Goal: Communication & Community: Answer question/provide support

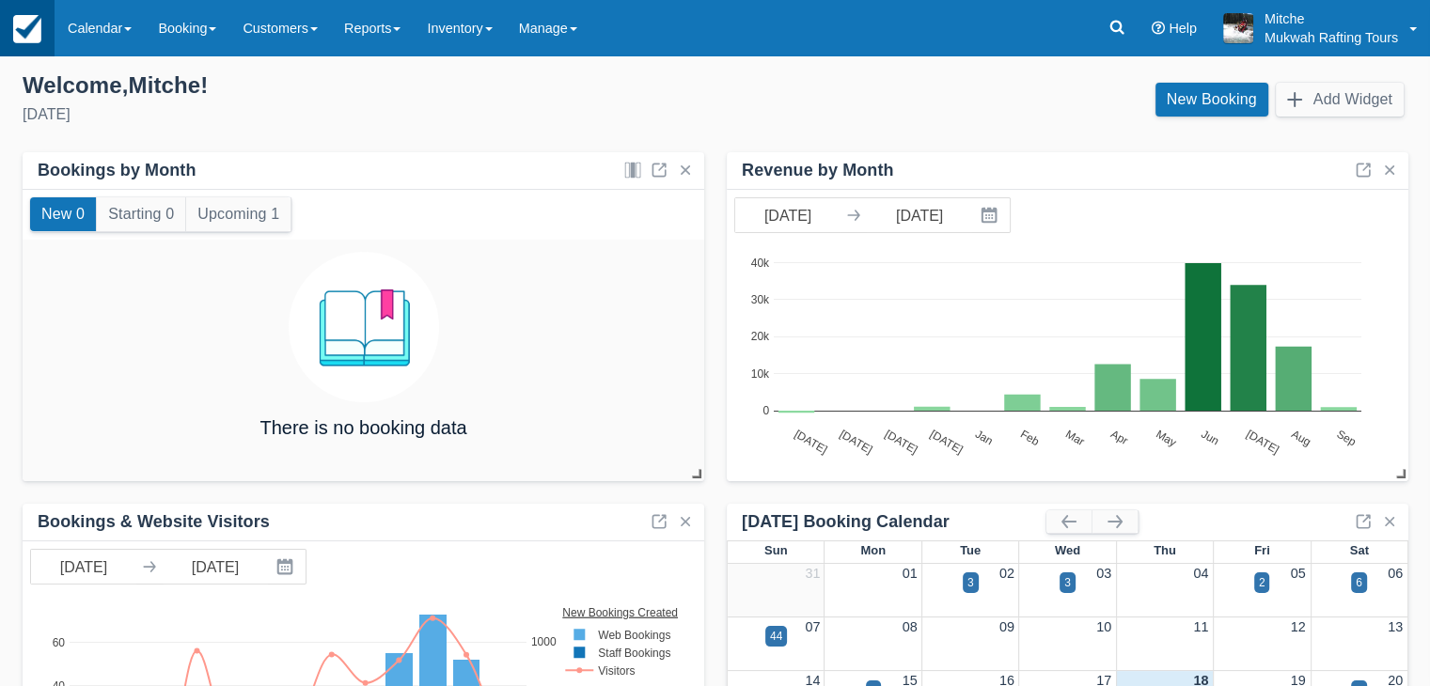
click at [26, 44] on link at bounding box center [27, 28] width 55 height 56
click at [187, 28] on link "Booking" at bounding box center [187, 28] width 85 height 56
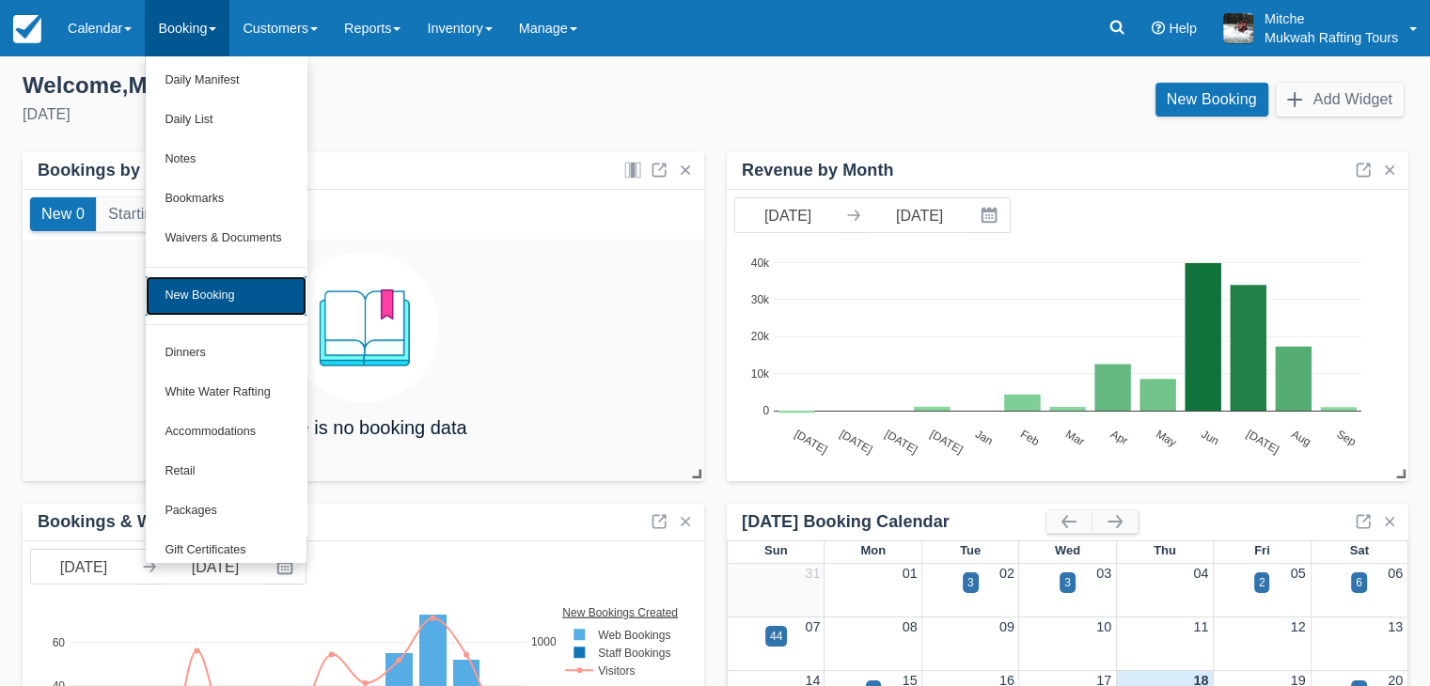
click at [239, 299] on link "New Booking" at bounding box center [226, 295] width 160 height 39
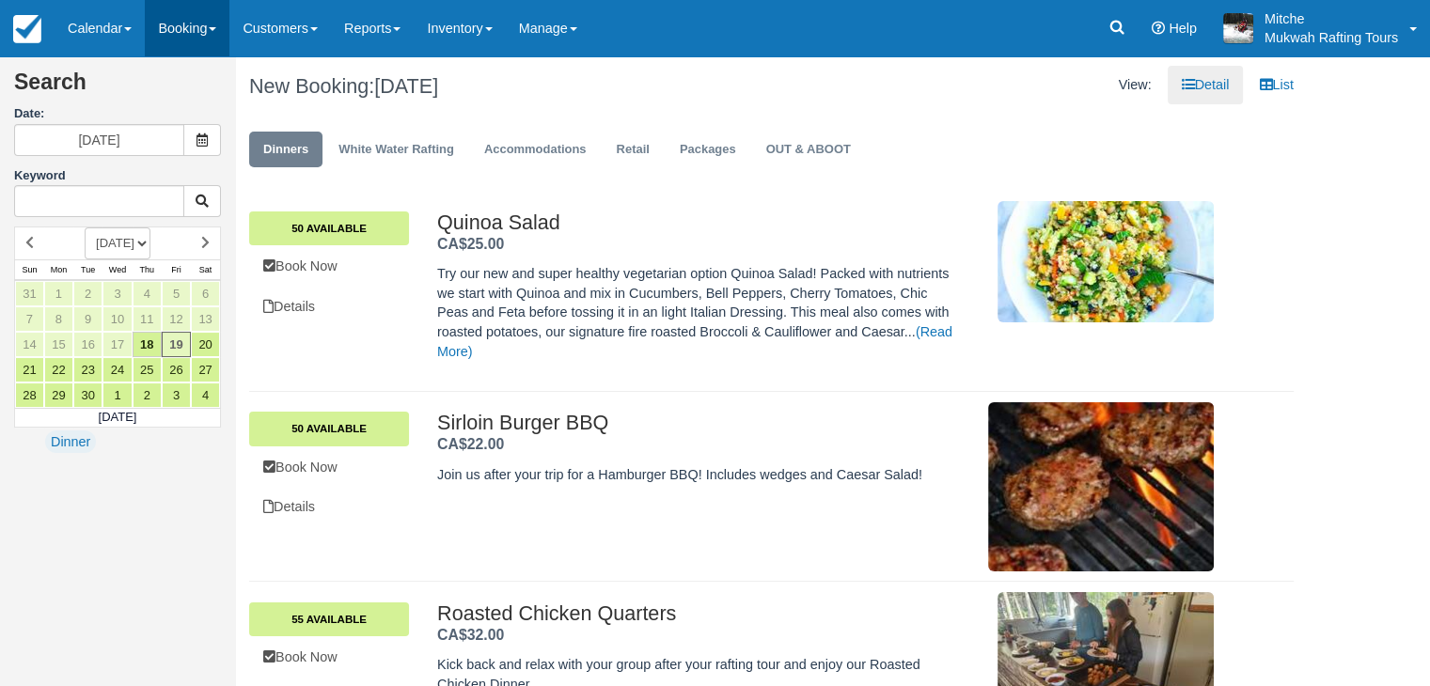
click at [183, 20] on link "Booking" at bounding box center [187, 28] width 85 height 56
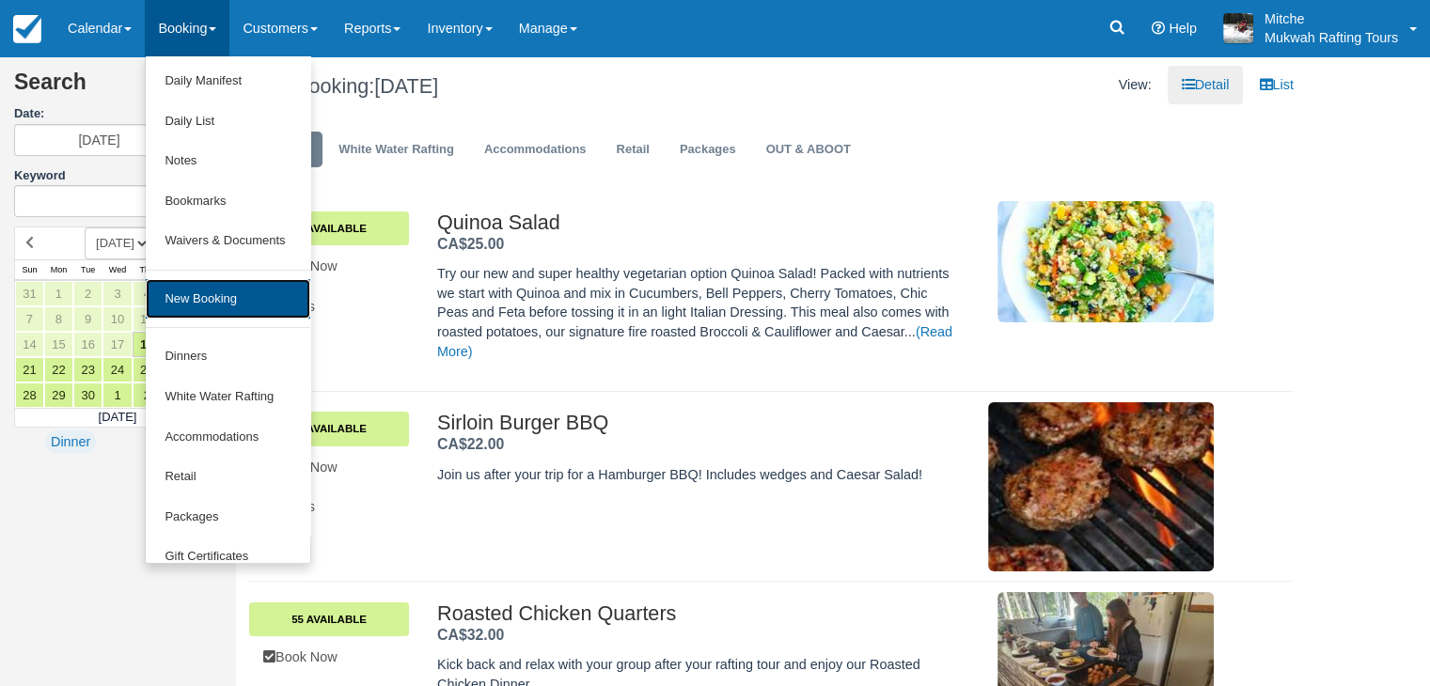
click at [231, 312] on link "New Booking" at bounding box center [228, 299] width 164 height 40
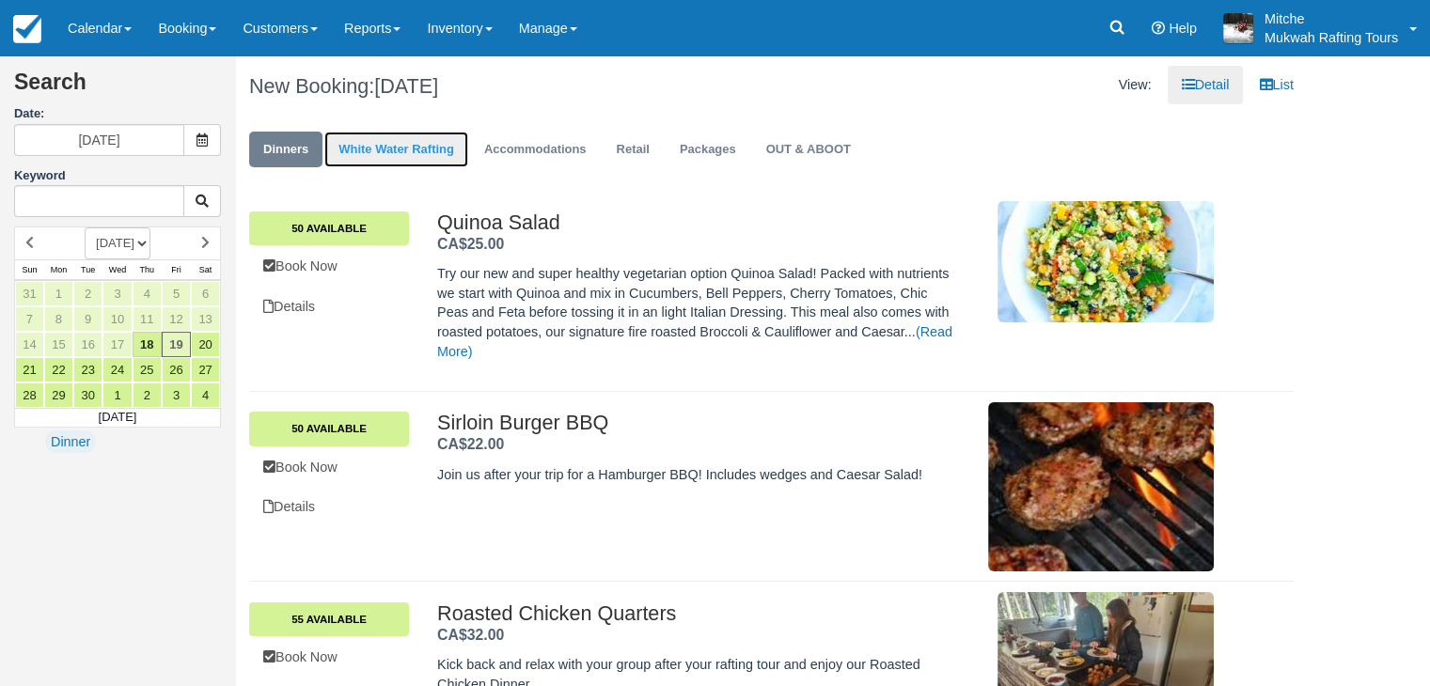
click at [380, 149] on link "White Water Rafting" at bounding box center [396, 150] width 144 height 37
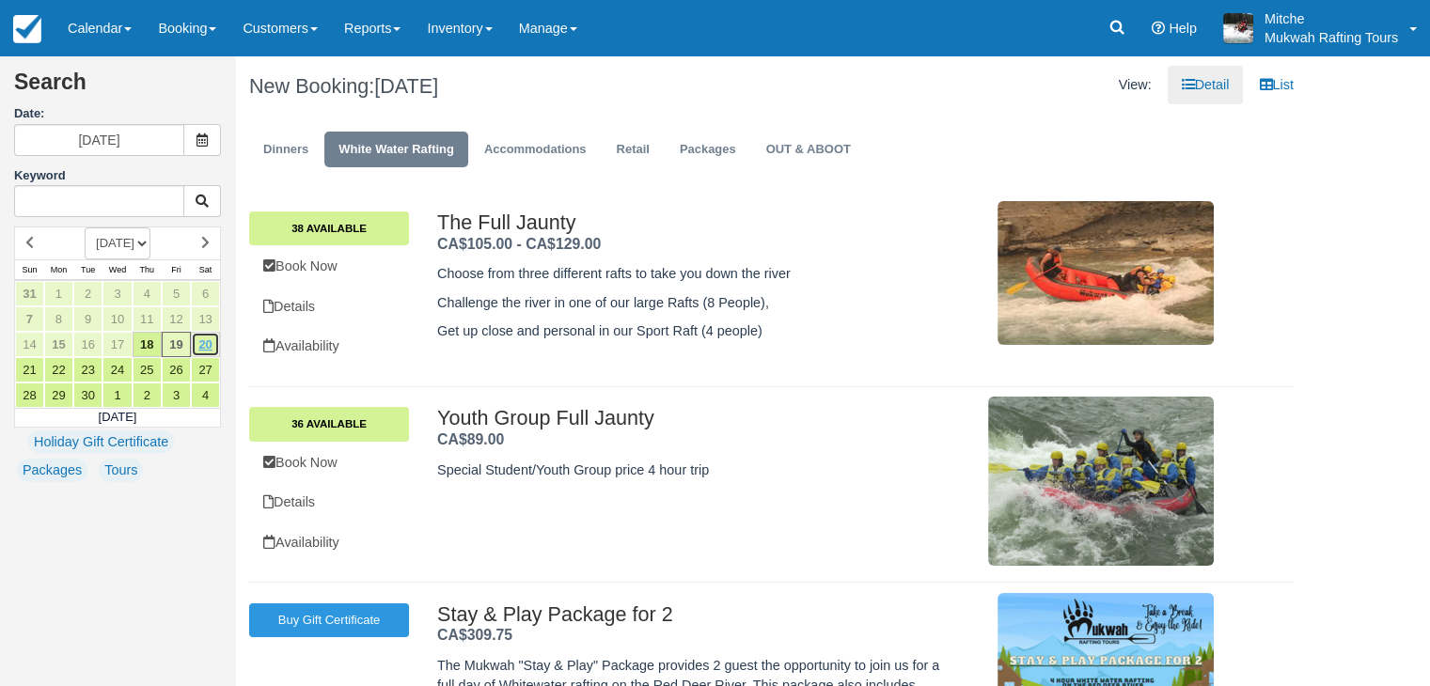
click at [206, 336] on link "20" at bounding box center [205, 344] width 29 height 25
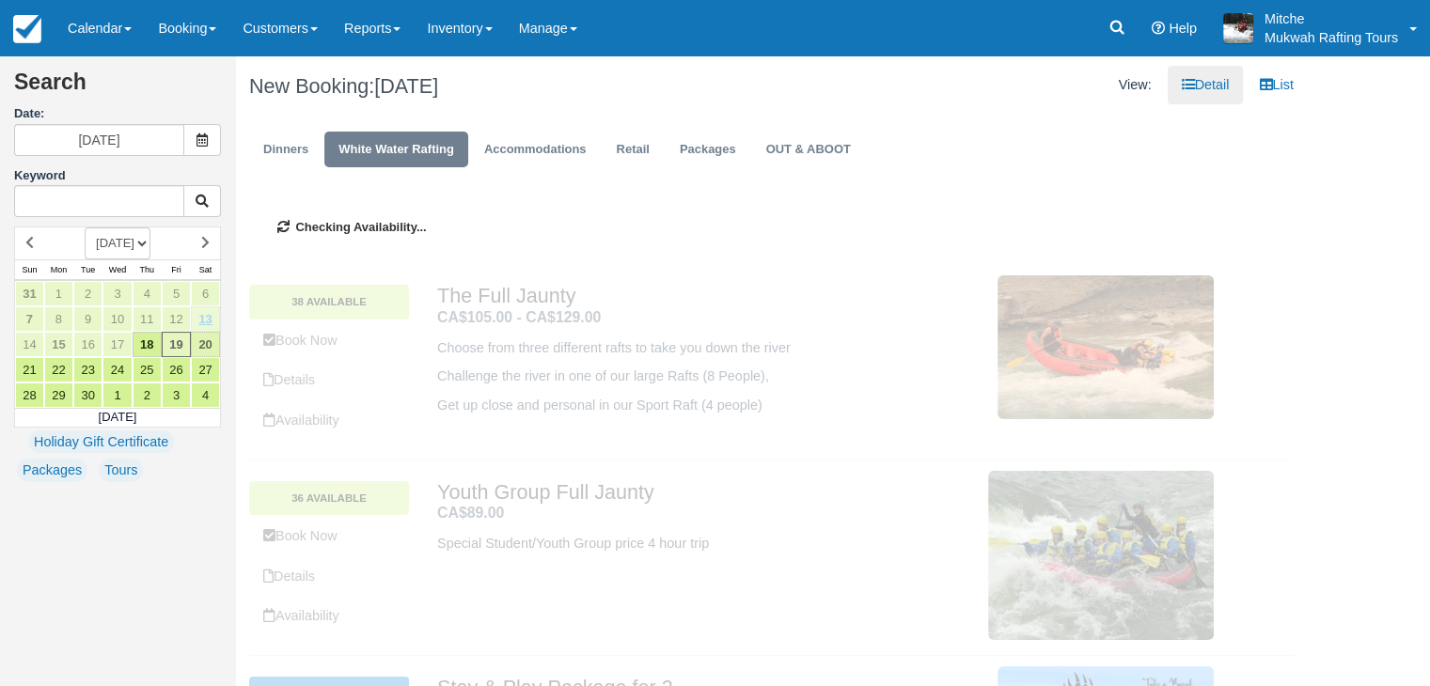
type input "[DATE]"
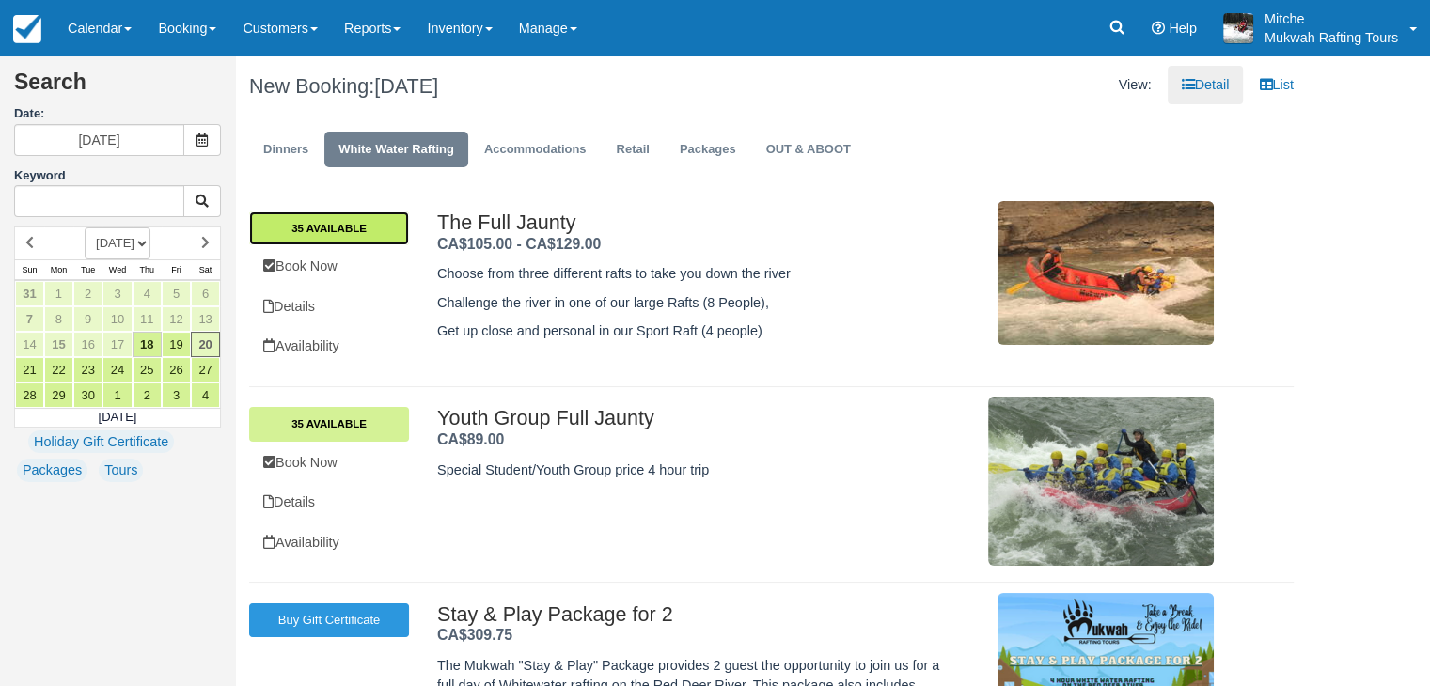
click at [374, 222] on link "35 Available" at bounding box center [329, 228] width 160 height 34
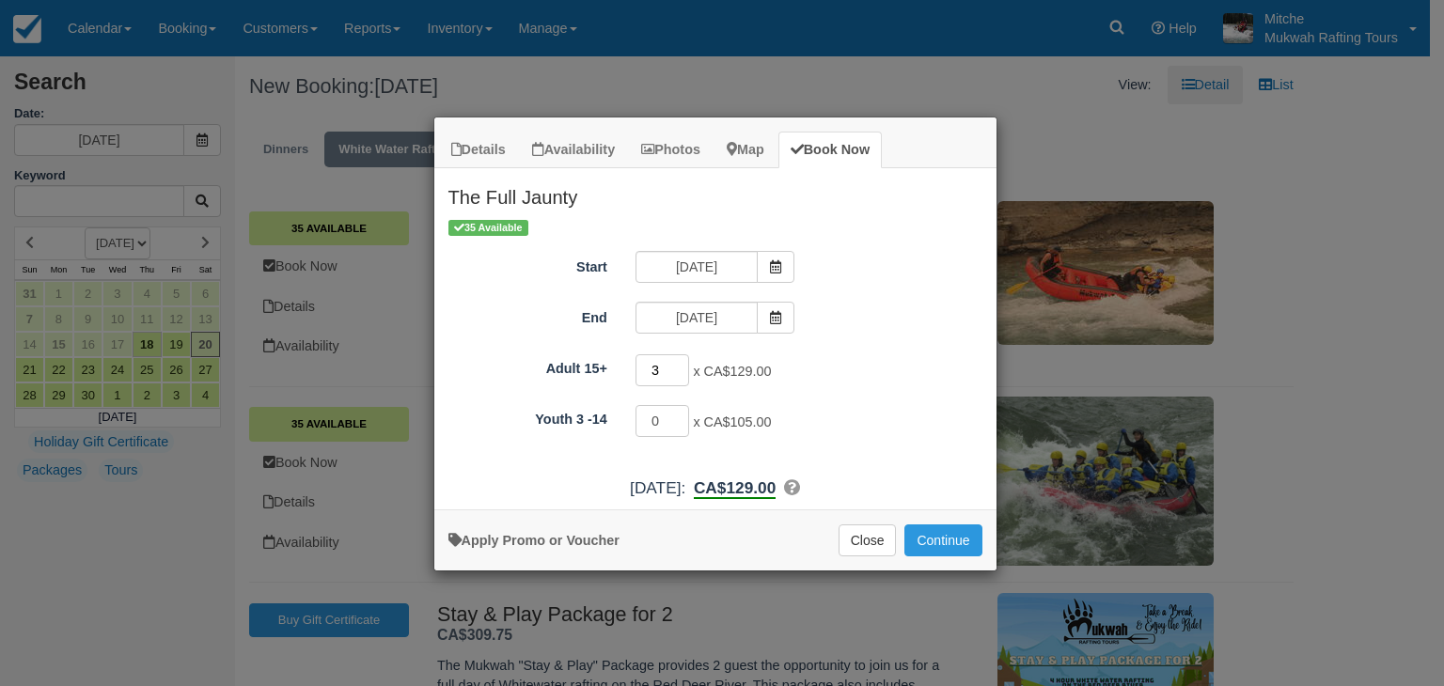
click at [680, 364] on input "3" at bounding box center [662, 370] width 55 height 32
click at [680, 364] on input "4" at bounding box center [662, 370] width 55 height 32
click at [681, 374] on input "3" at bounding box center [662, 370] width 55 height 32
type input "4"
click at [680, 362] on input "4" at bounding box center [662, 370] width 55 height 32
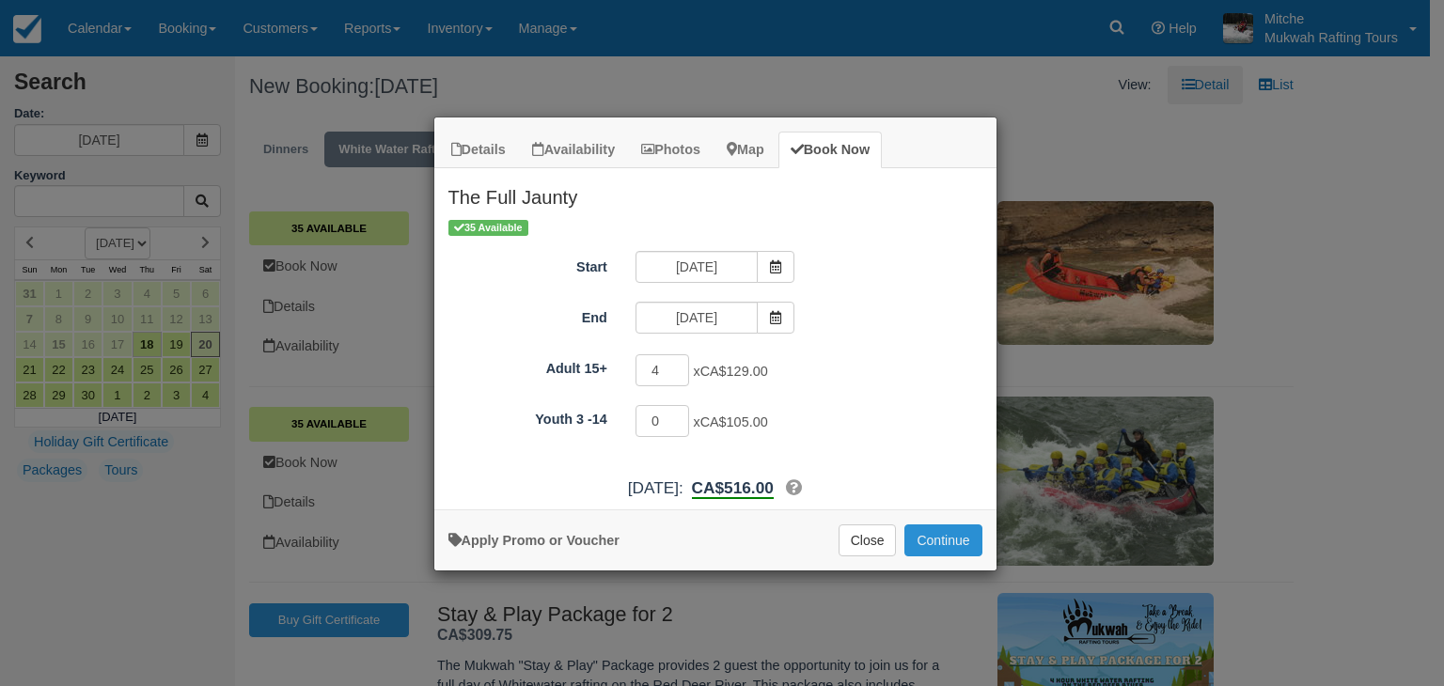
click at [948, 531] on button "Continue" at bounding box center [942, 540] width 77 height 32
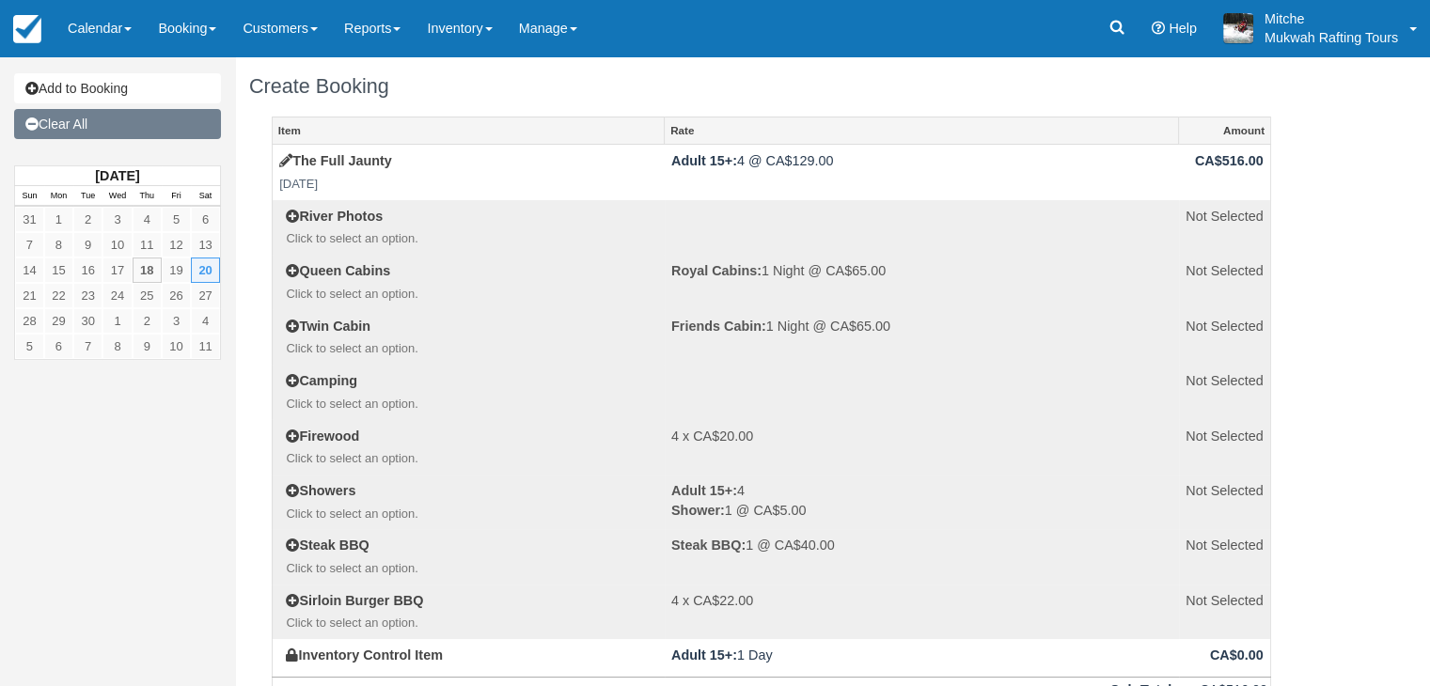
click at [62, 128] on link "Clear All" at bounding box center [117, 124] width 207 height 30
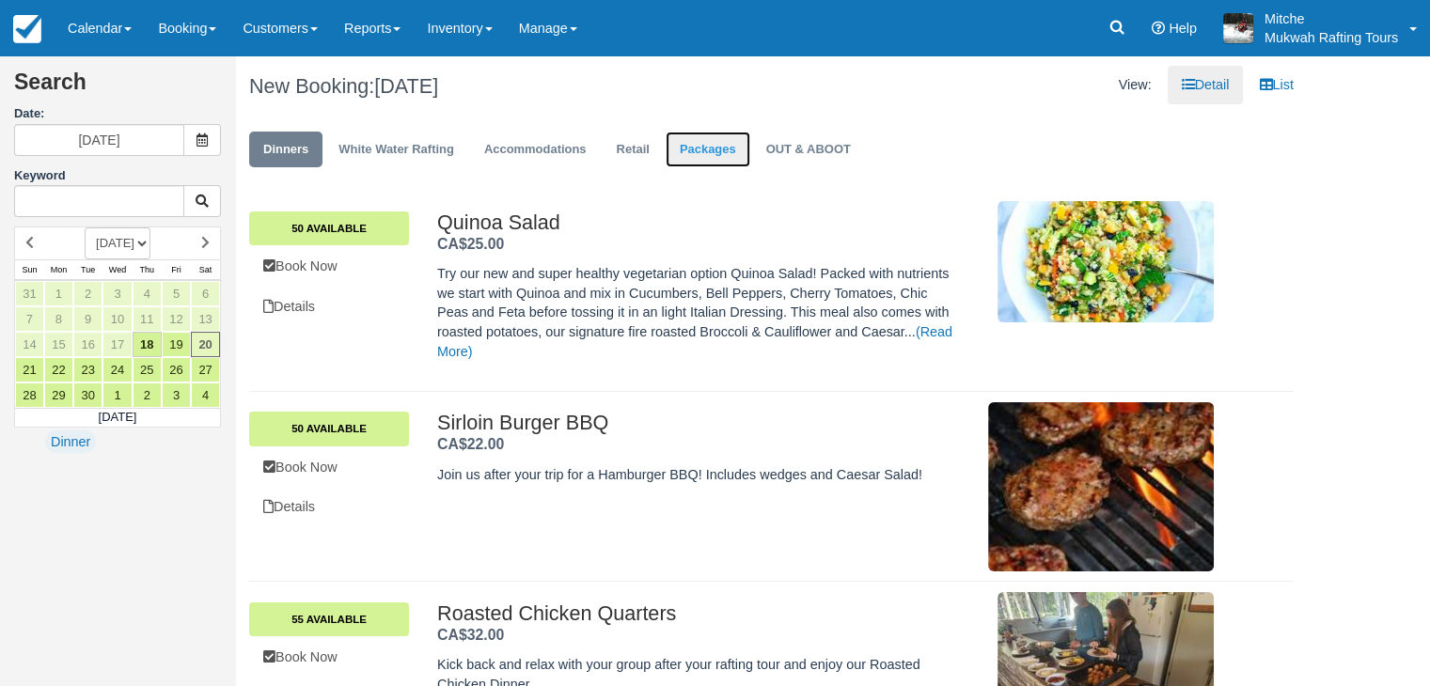
click at [723, 163] on link "Packages" at bounding box center [707, 150] width 85 height 37
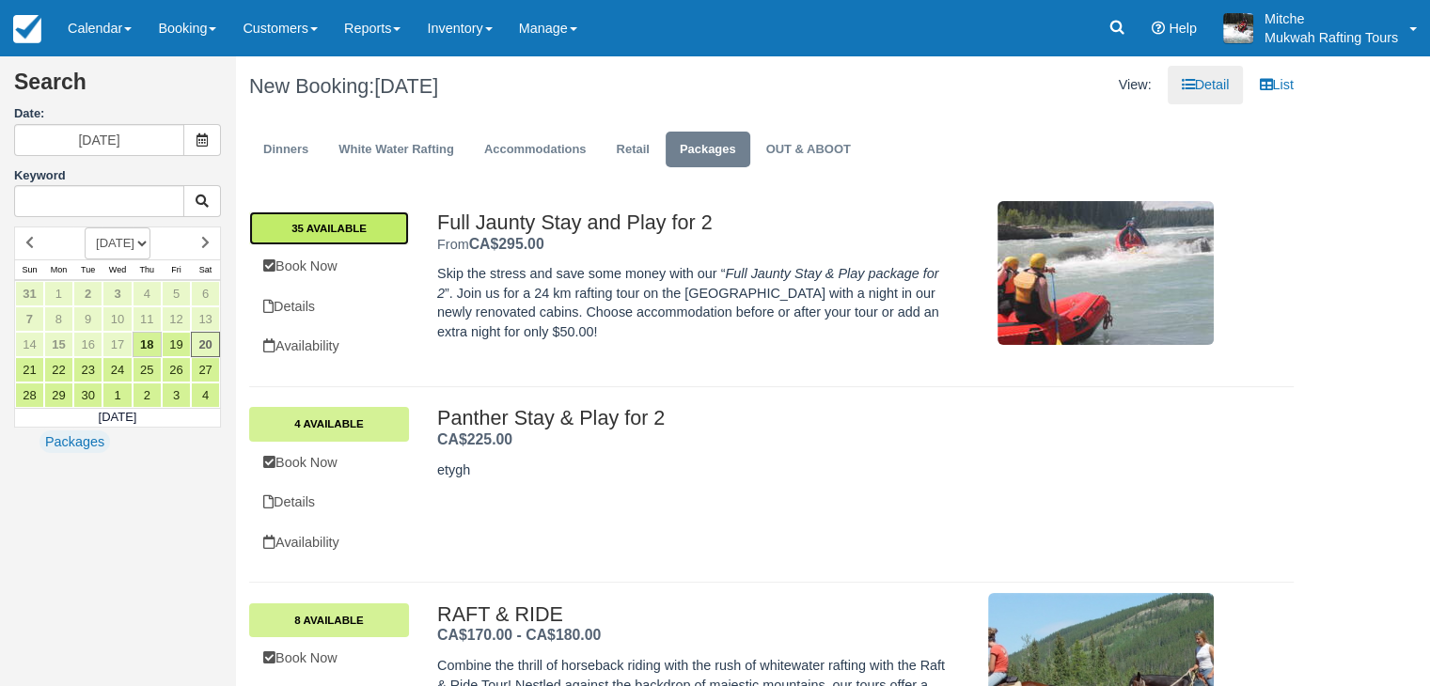
click at [344, 232] on link "35 Available" at bounding box center [329, 228] width 160 height 34
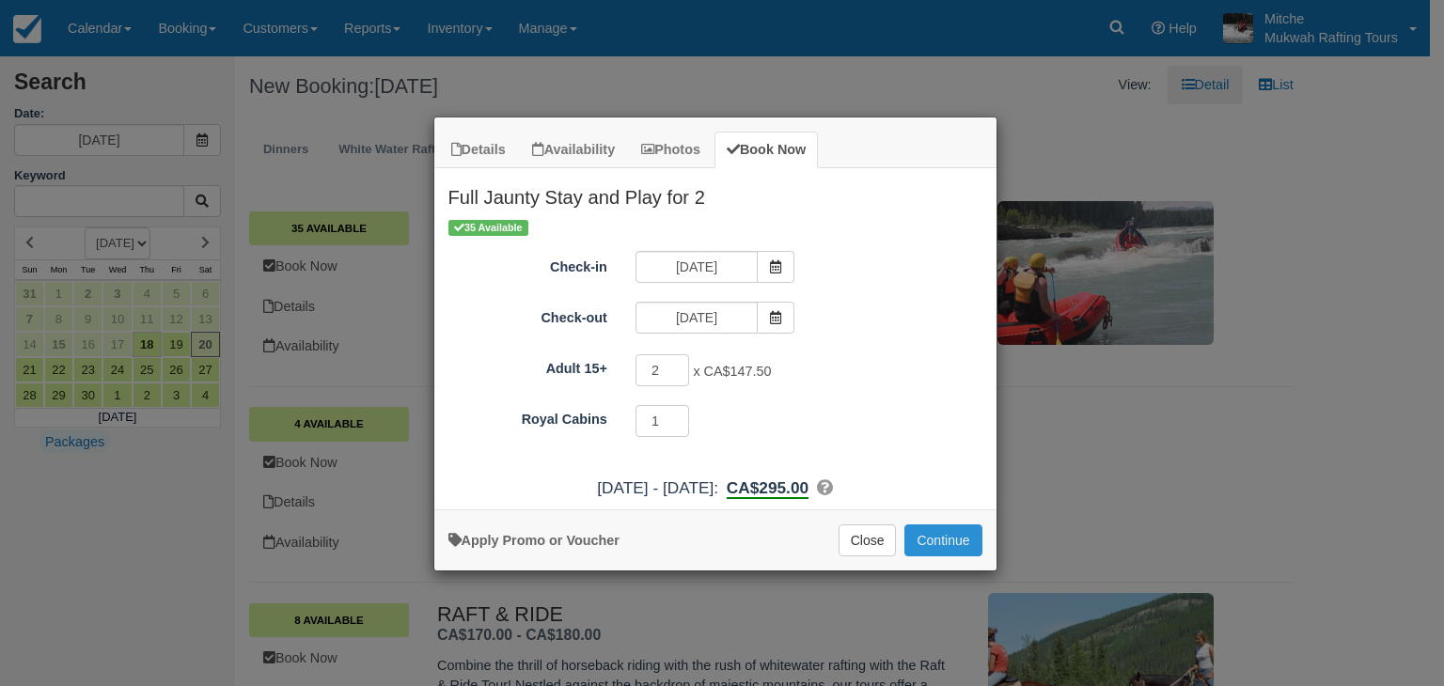
click at [964, 537] on button "Continue" at bounding box center [942, 540] width 77 height 32
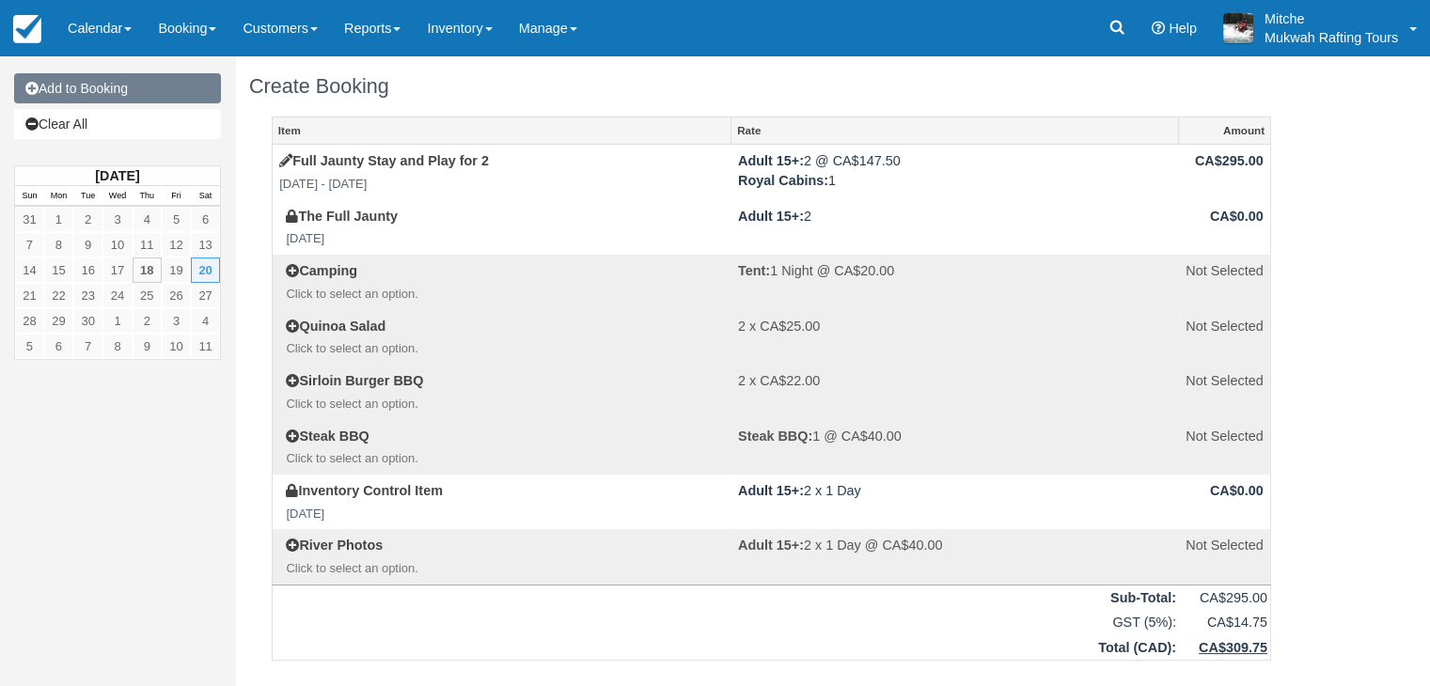
click at [90, 76] on link "Add to Booking" at bounding box center [117, 88] width 207 height 30
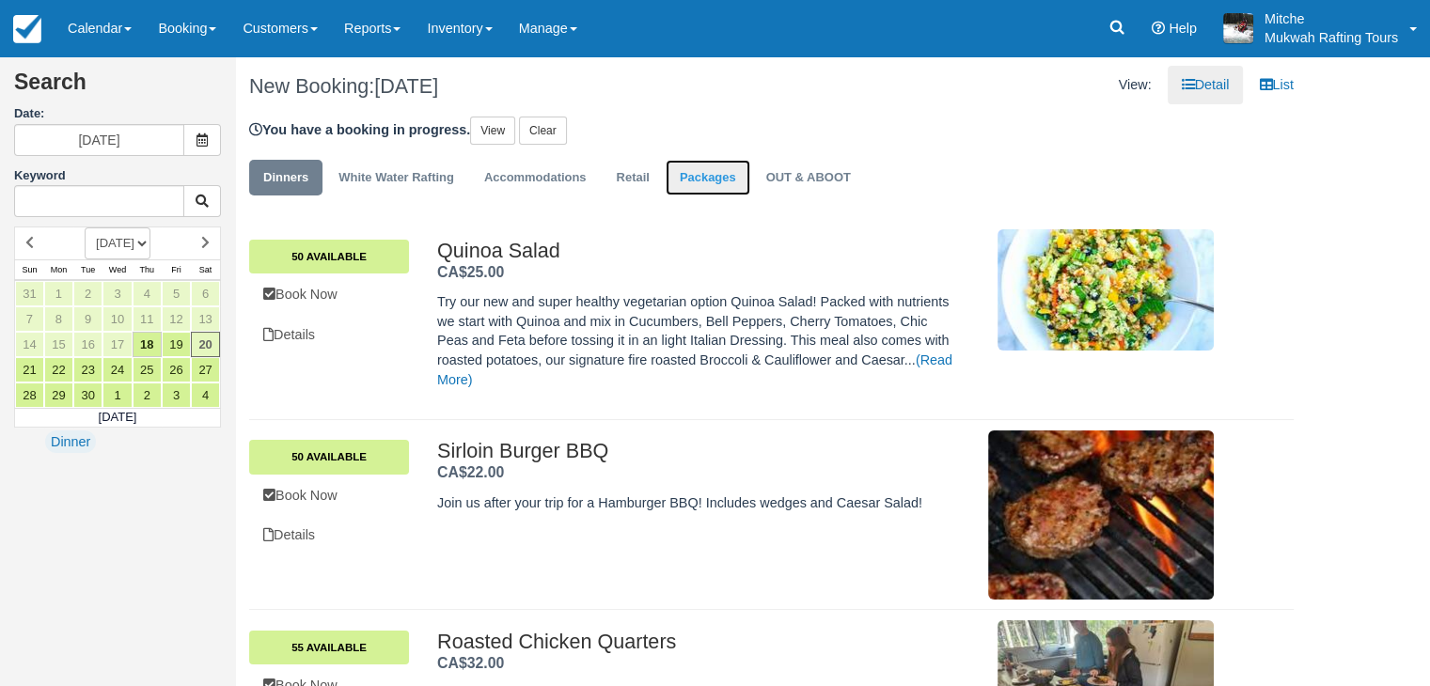
click at [681, 176] on link "Packages" at bounding box center [707, 178] width 85 height 37
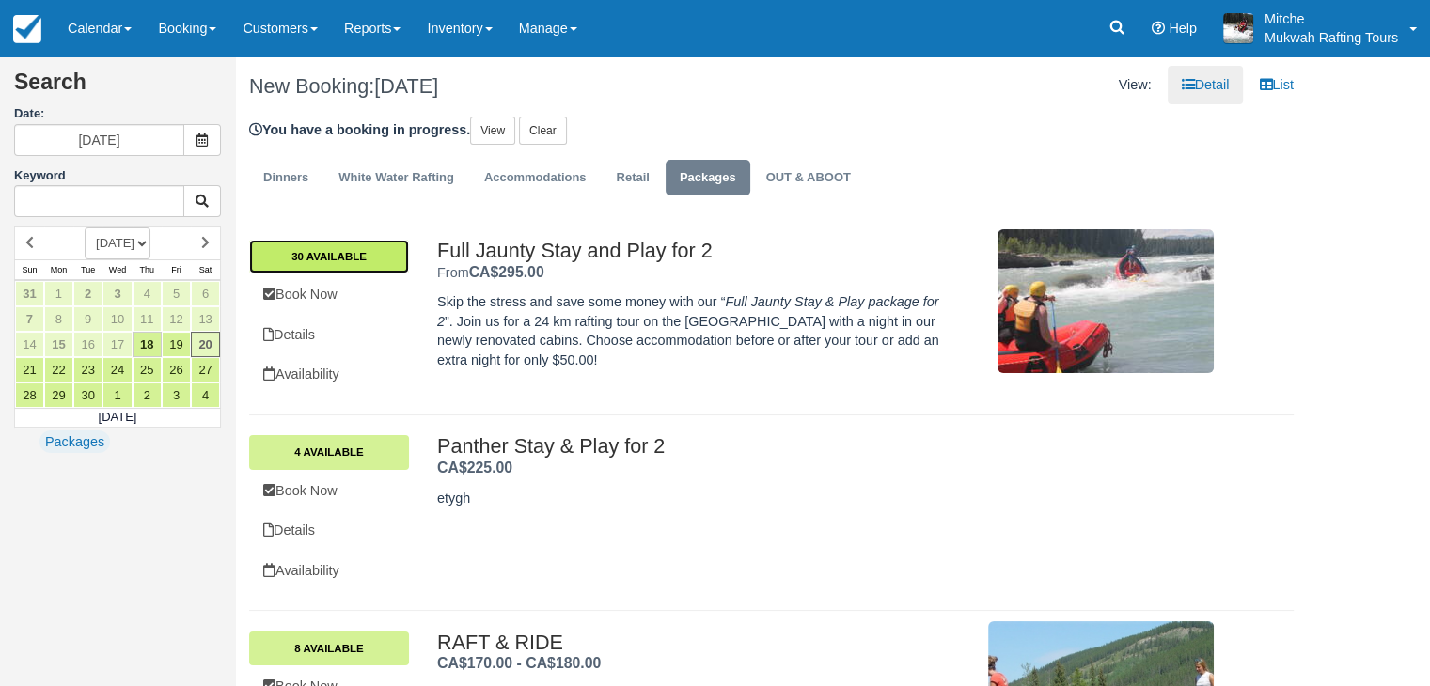
click at [334, 251] on link "30 Available" at bounding box center [329, 257] width 160 height 34
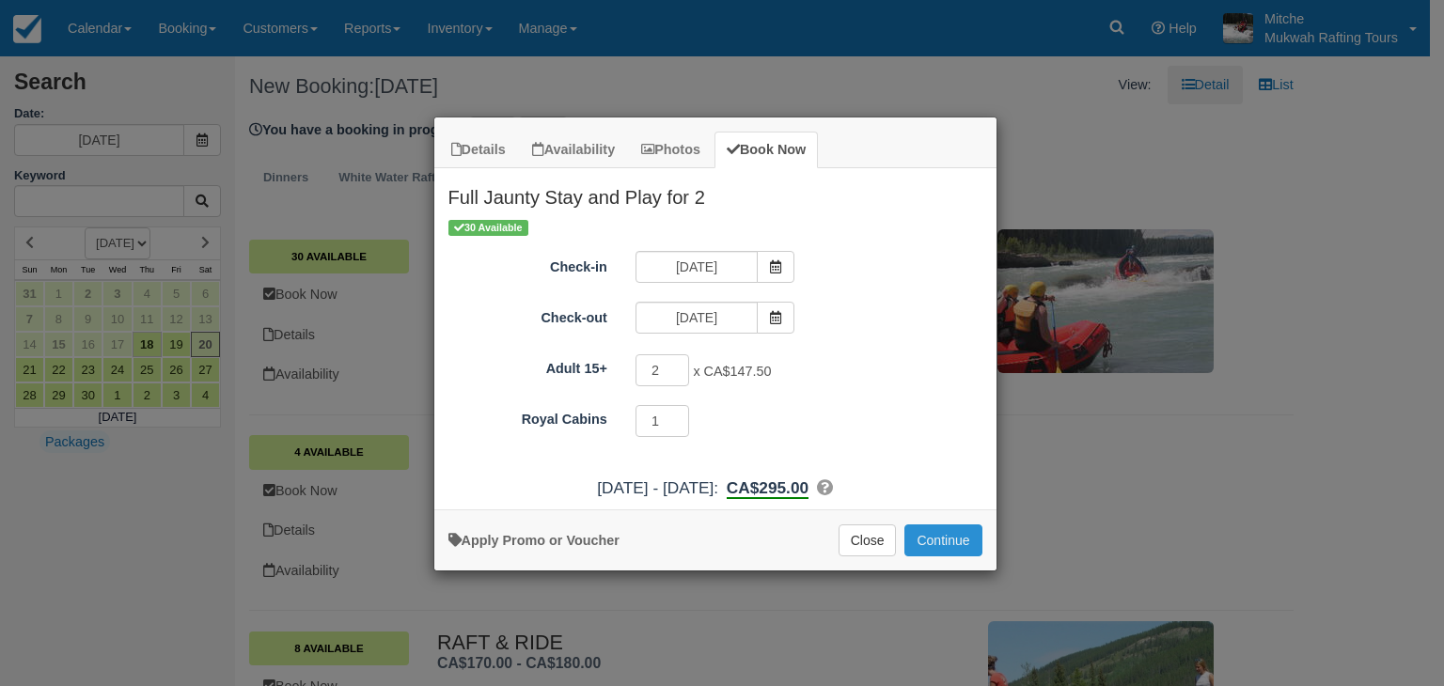
click at [940, 529] on button "Continue" at bounding box center [942, 540] width 77 height 32
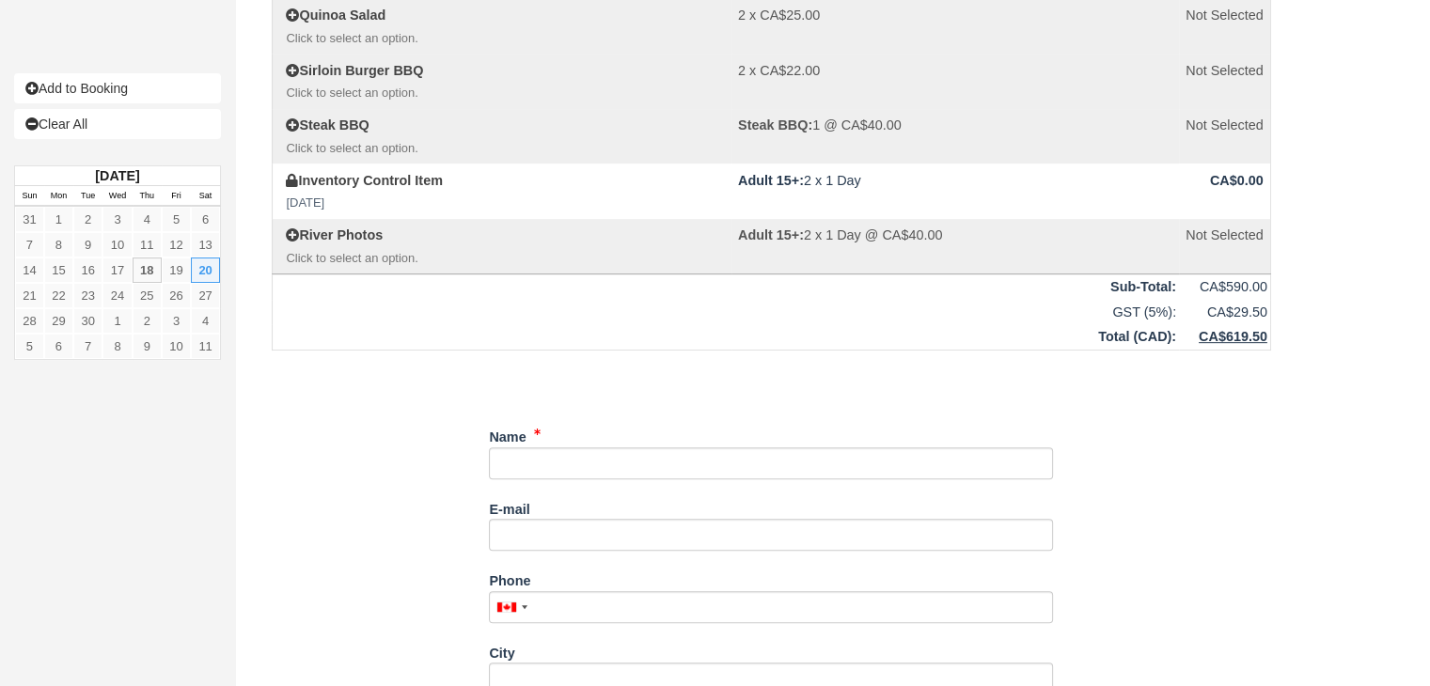
scroll to position [752, 0]
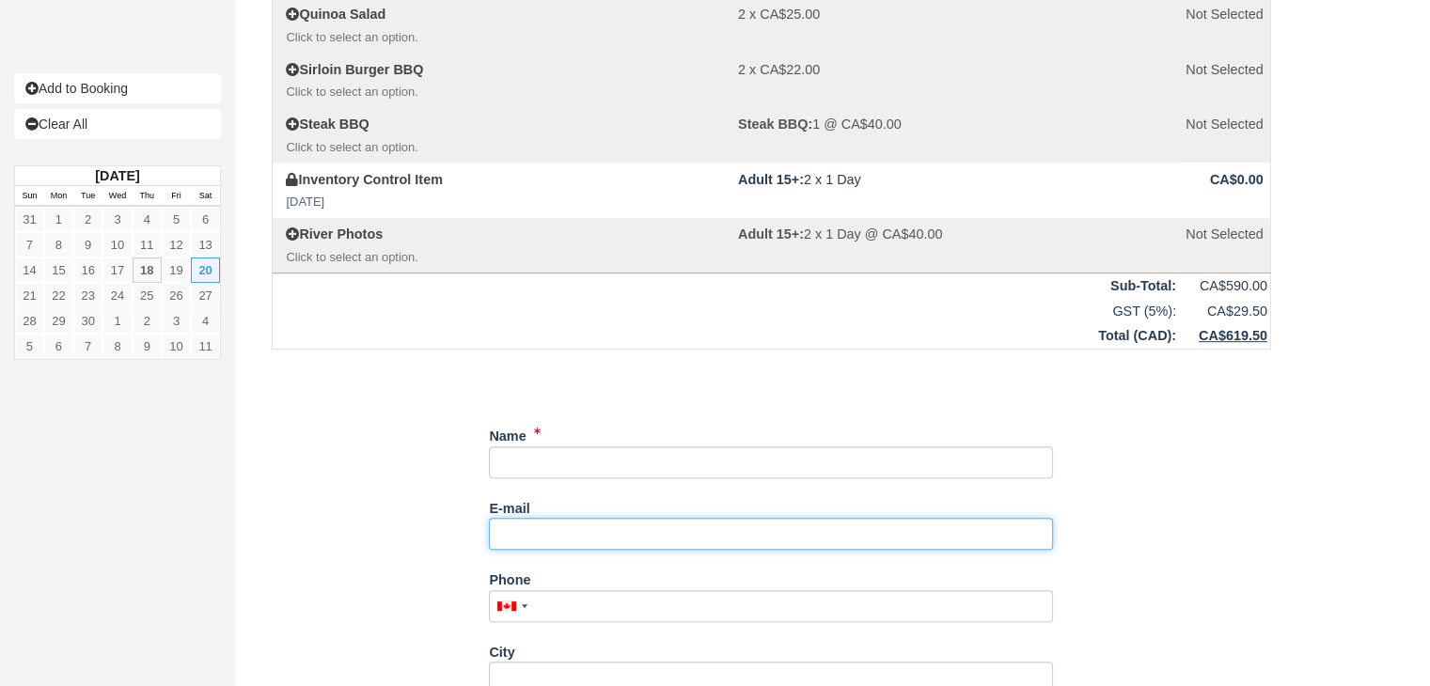
click at [611, 532] on input "E-mail" at bounding box center [771, 534] width 564 height 32
paste input "jjfarahbakhsh@gmail.com"
type input "jjfarahbakhsh@gmail.com"
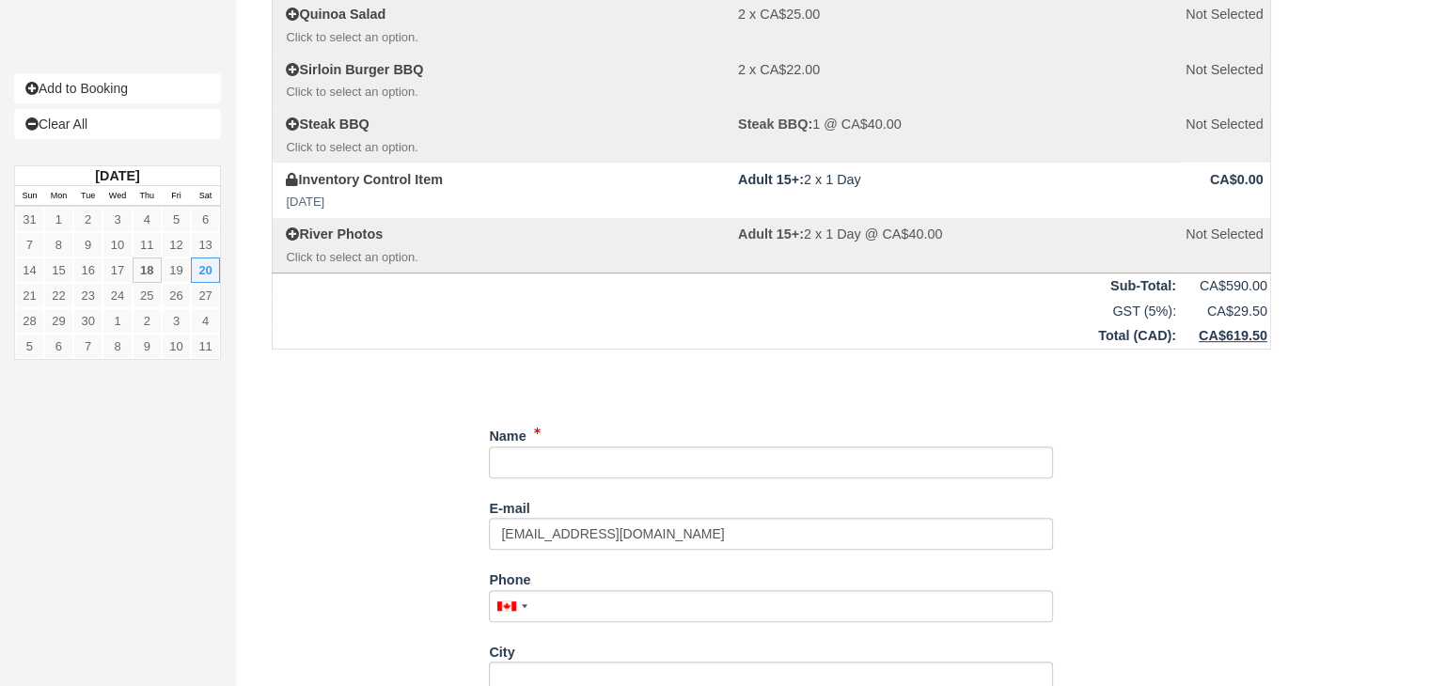
click at [696, 334] on td "Total ( CAD ):" at bounding box center [726, 335] width 906 height 25
click at [748, 486] on div "Name" at bounding box center [771, 456] width 564 height 72
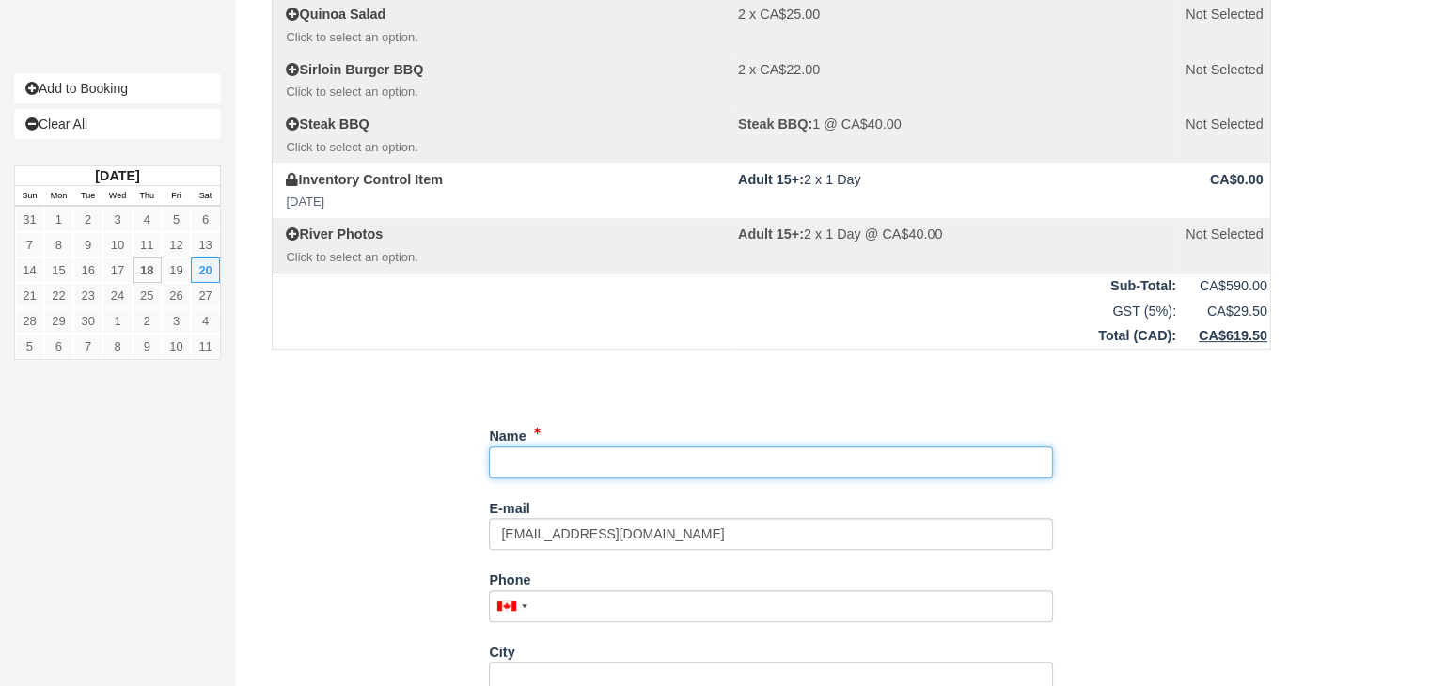
click at [609, 458] on input "Name" at bounding box center [771, 462] width 564 height 32
paste input "Jasmine Farahbakhsh"
type input "Jasmine Farahbakhsh"
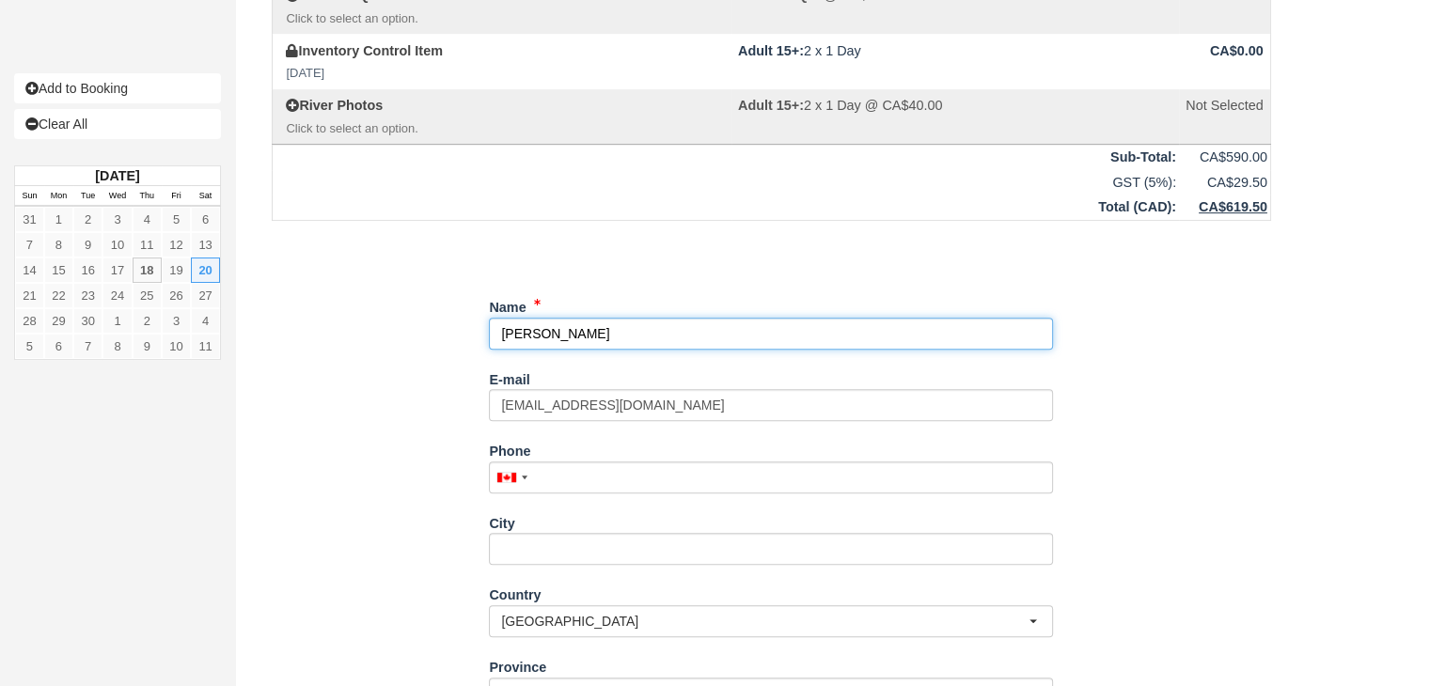
scroll to position [940, 0]
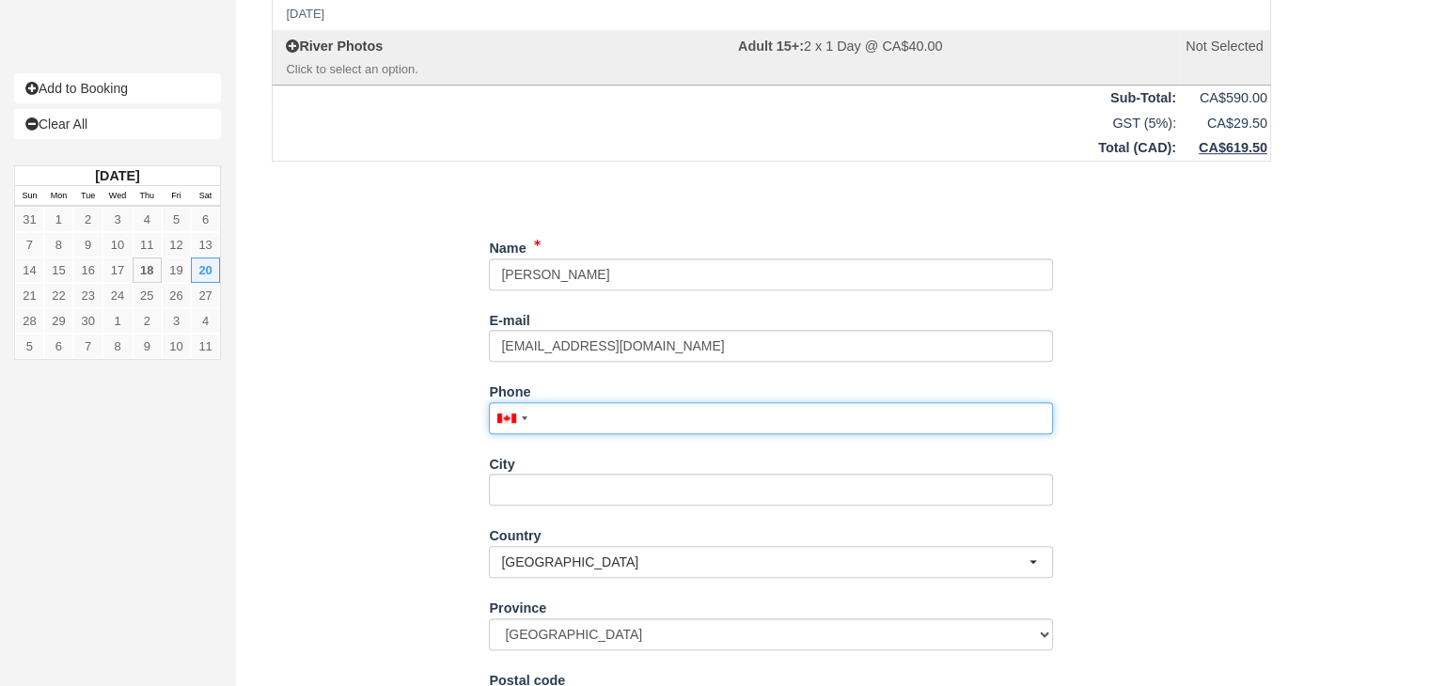
click at [579, 417] on input "Phone" at bounding box center [771, 418] width 564 height 32
paste input "7802985444"
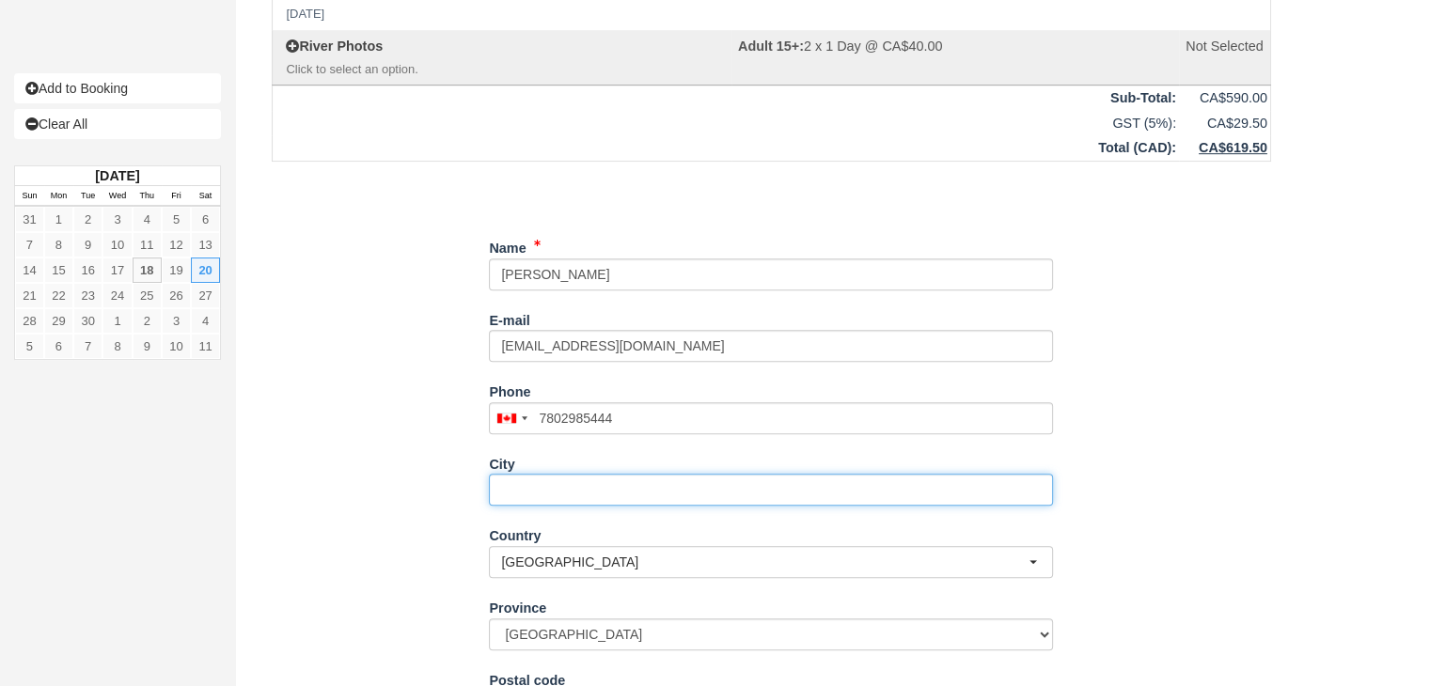
type input "(780) 298-5444"
click at [559, 501] on input "City" at bounding box center [771, 490] width 564 height 32
type input "Edmonton"
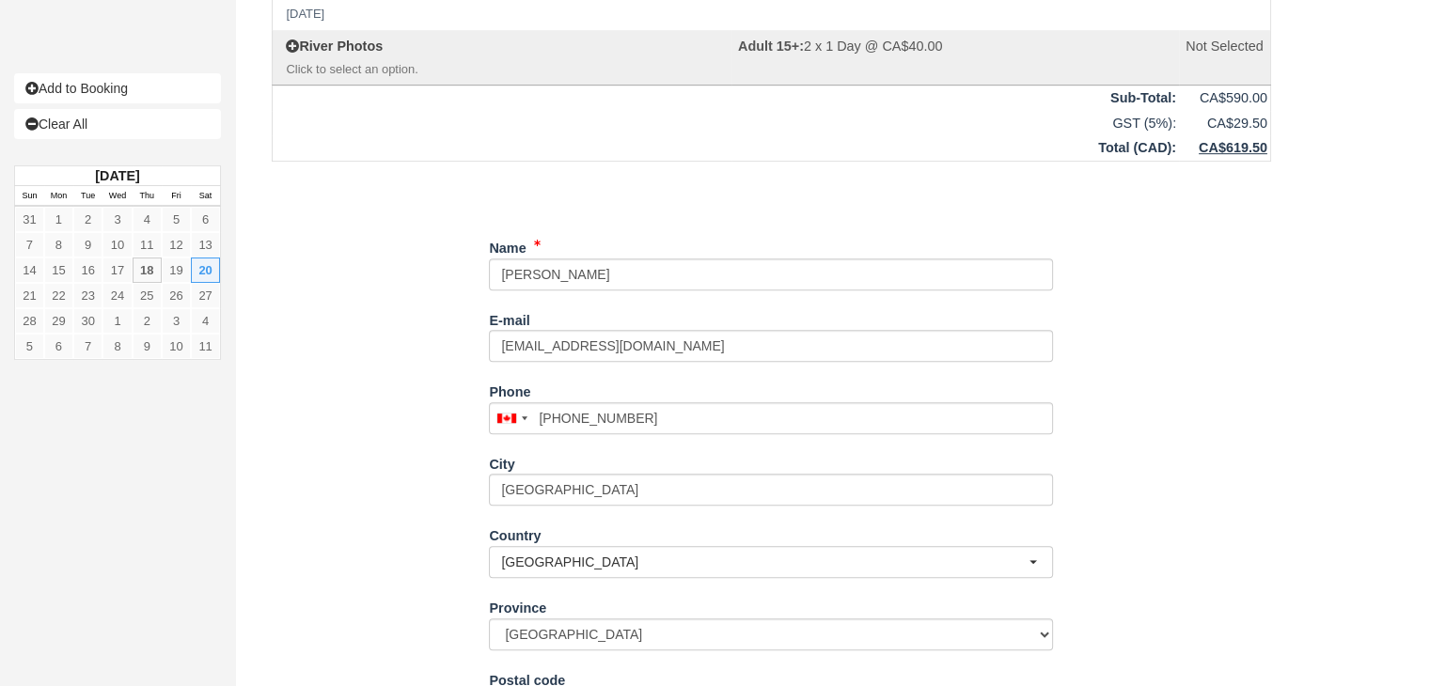
click at [474, 535] on div "Item Rate Amount Full Jaunty Stay and Play for 2 Sat Sep 20 2025 - Sun Sep 21 2…" at bounding box center [771, 2] width 1044 height 1650
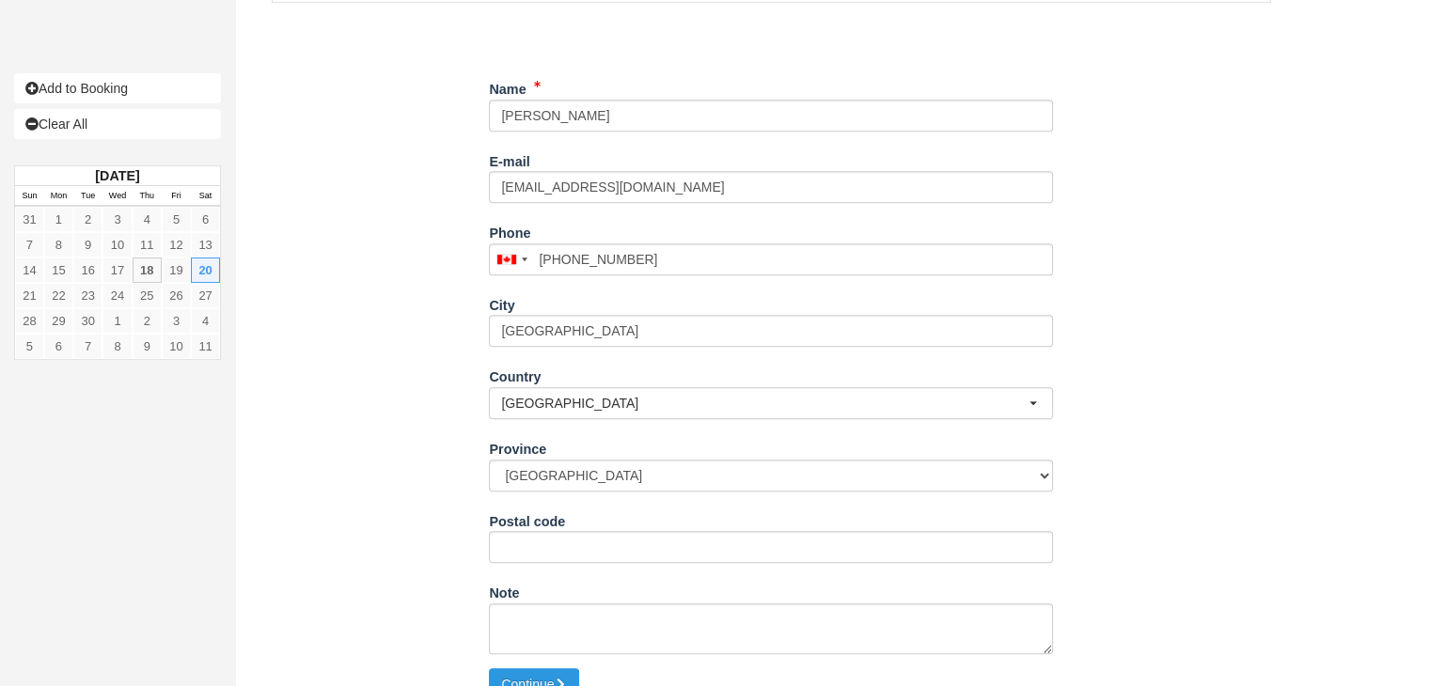
scroll to position [1125, 0]
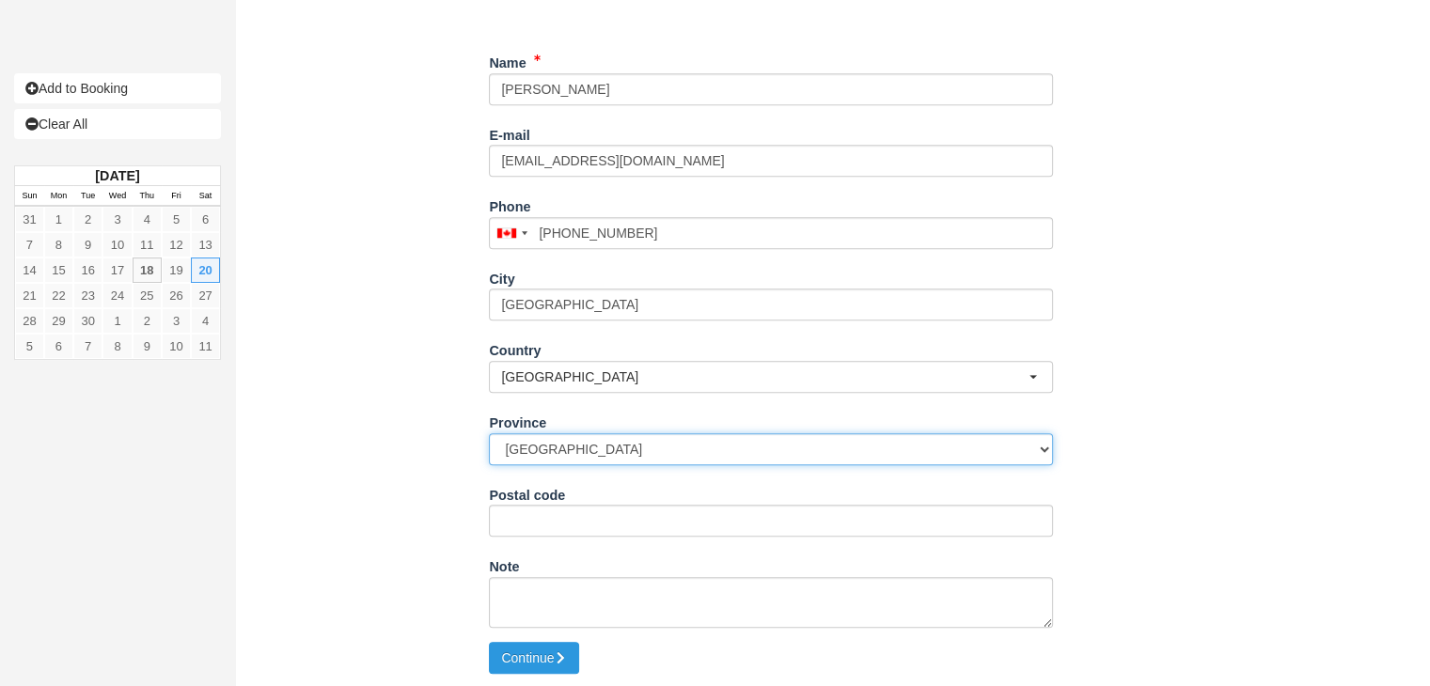
click at [618, 452] on select "Alberta British Columbia Manitoba New Brunswick Newfoundland and Labrador North…" at bounding box center [771, 449] width 564 height 32
select select "AB"
click at [489, 433] on select "Alberta British Columbia Manitoba New Brunswick Newfoundland and Labrador North…" at bounding box center [771, 449] width 564 height 32
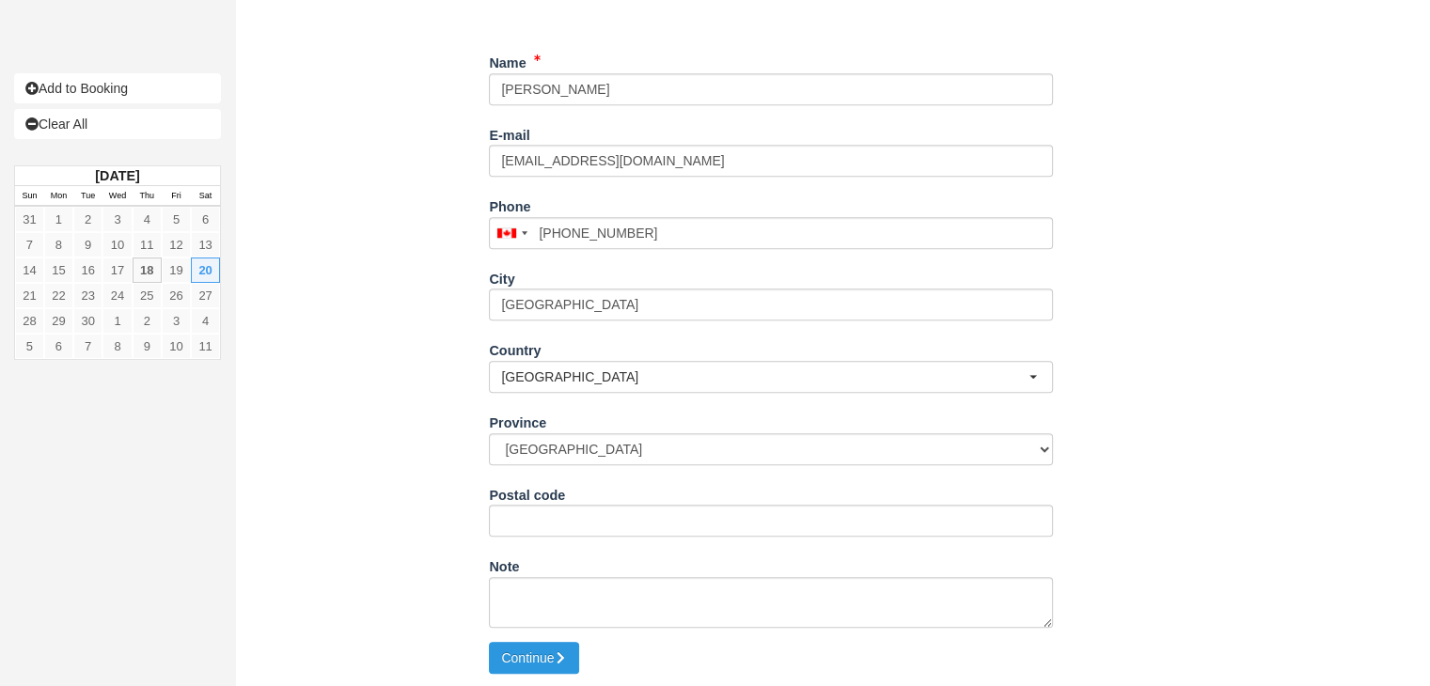
click at [537, 651] on button "Continue" at bounding box center [534, 658] width 90 height 32
type input "+17802985444"
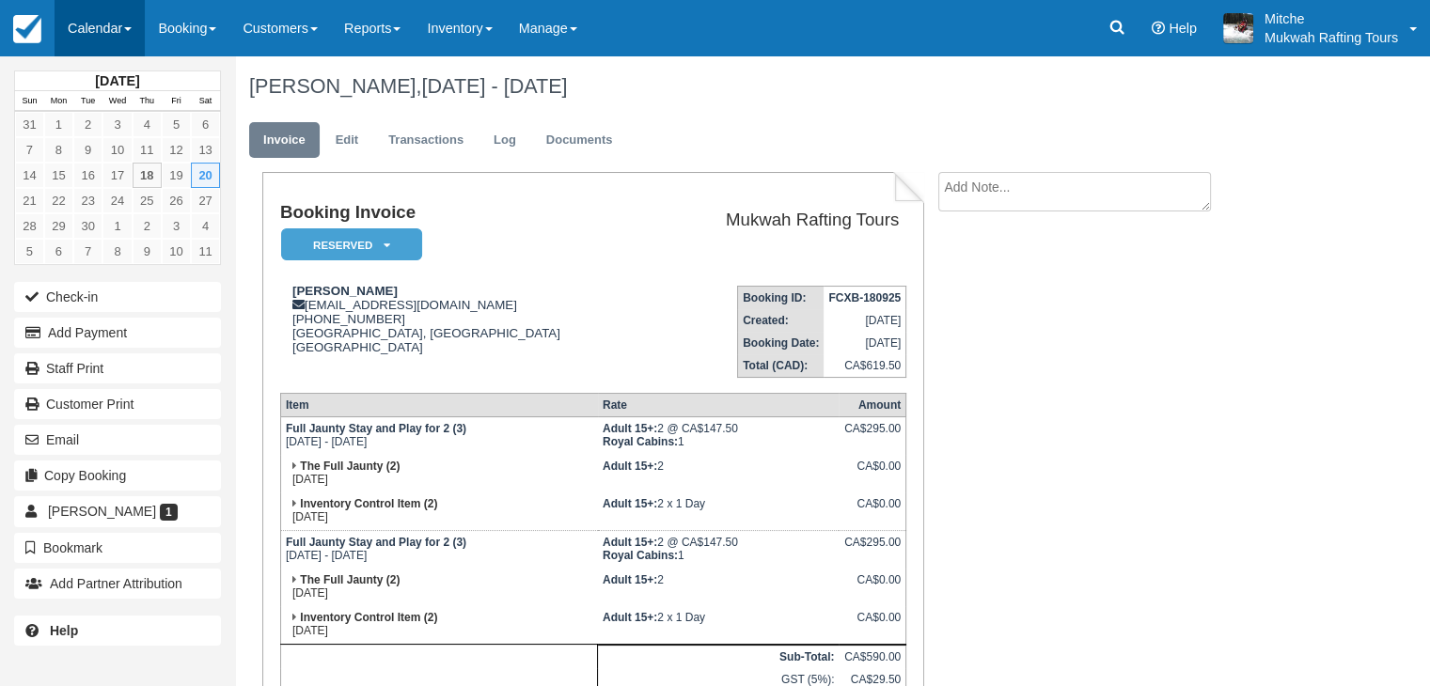
click at [77, 23] on link "Calendar" at bounding box center [100, 28] width 90 height 56
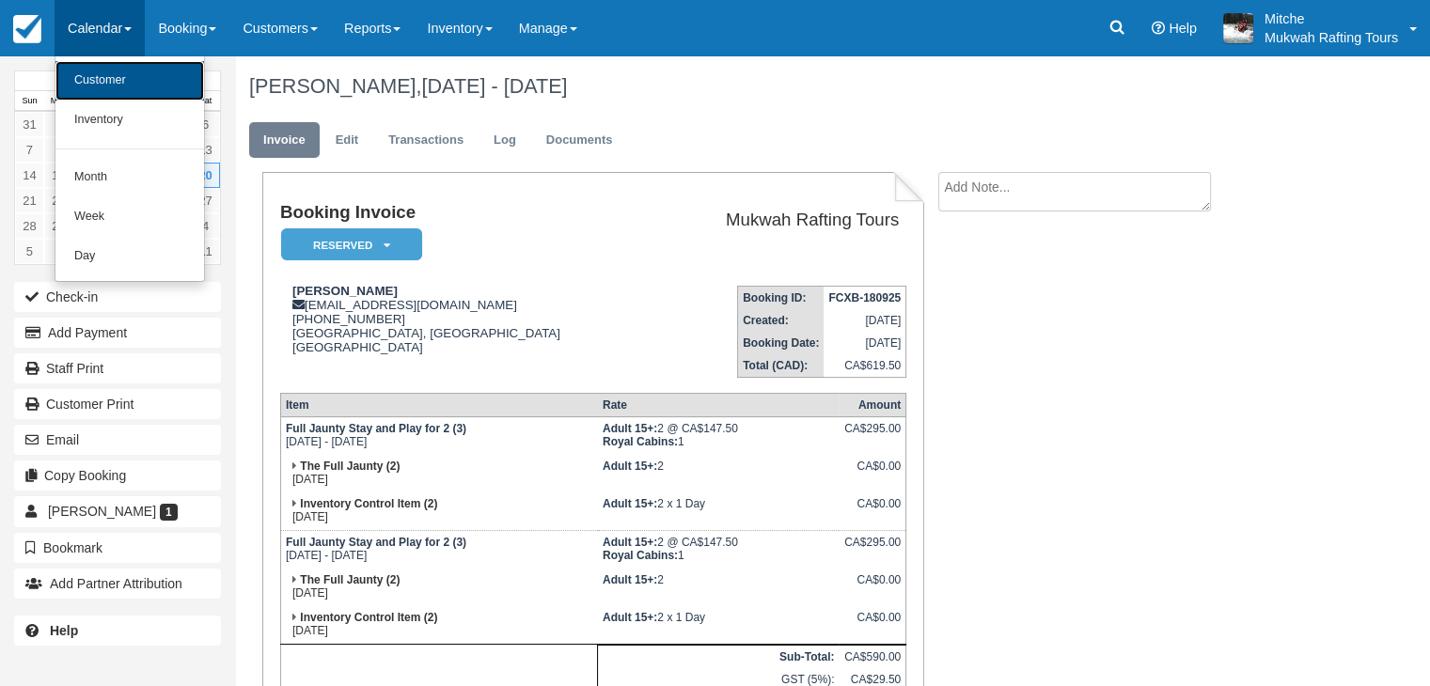
click at [102, 68] on link "Customer" at bounding box center [129, 80] width 149 height 39
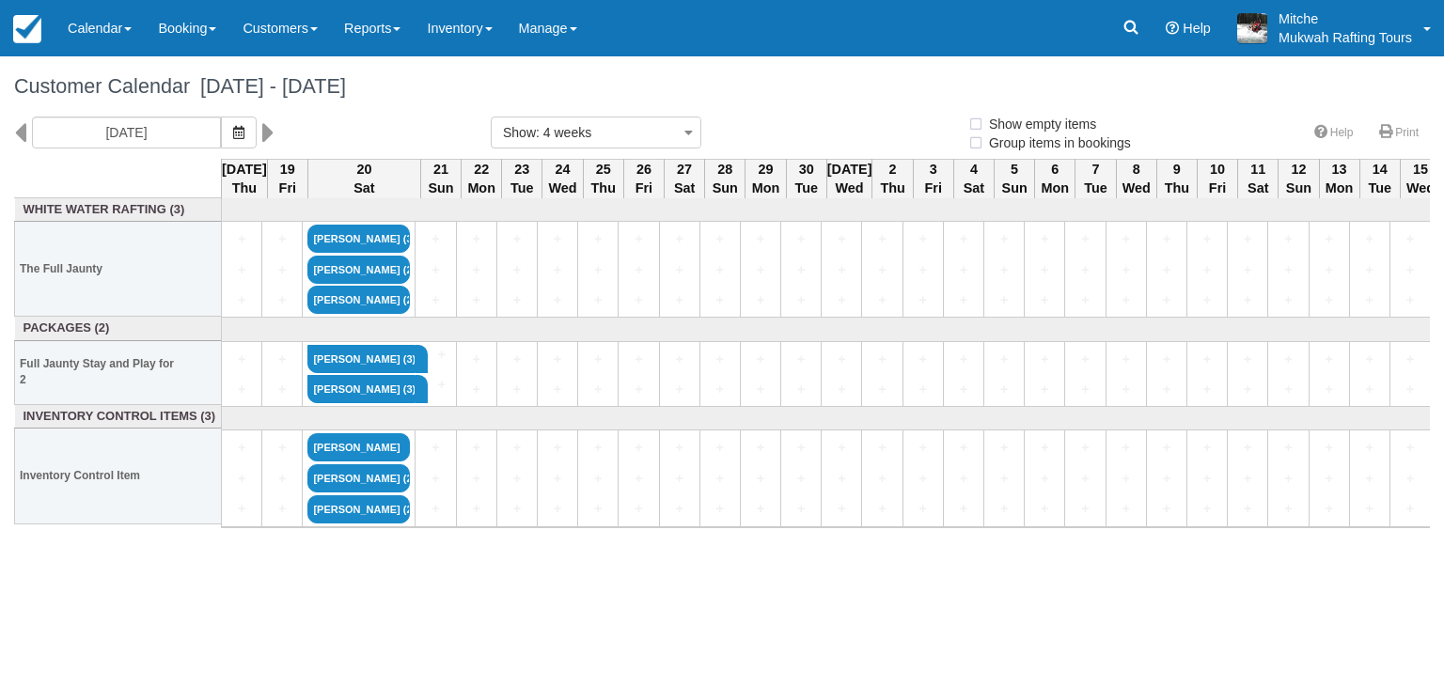
select select
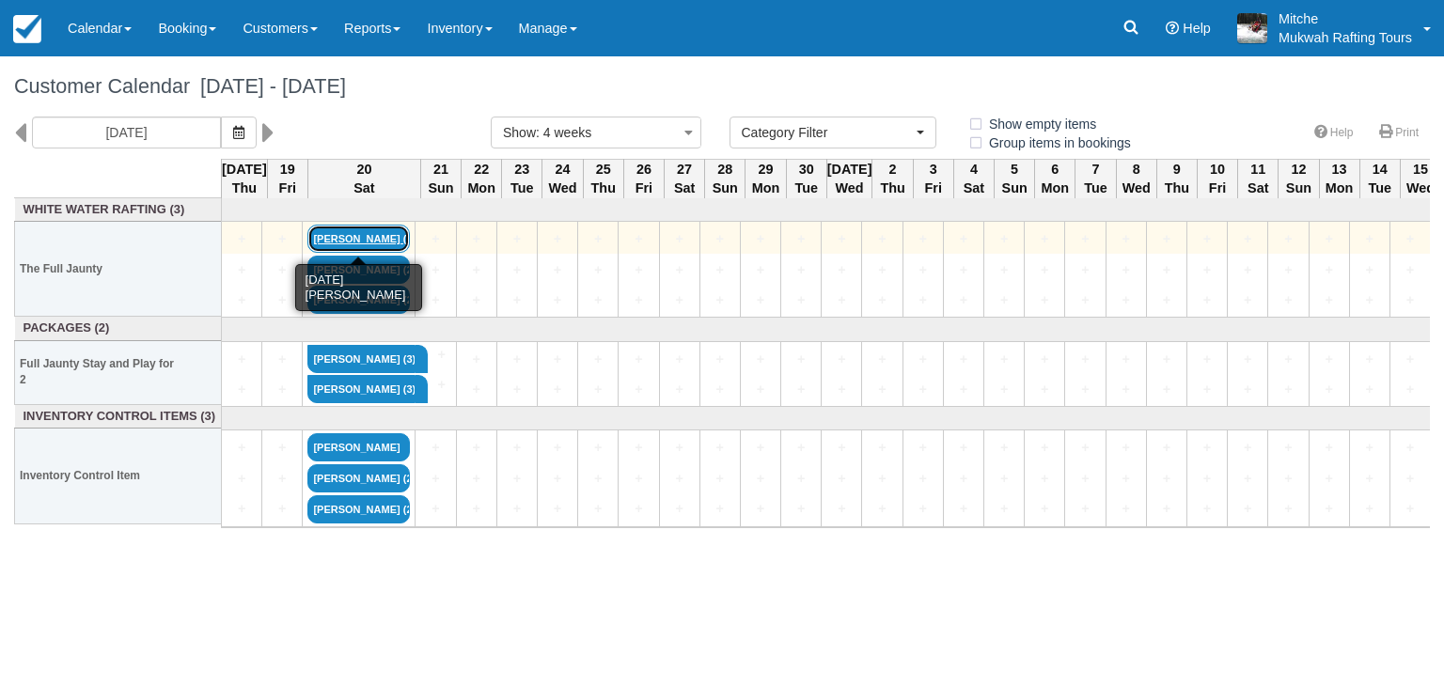
click at [367, 233] on link "[PERSON_NAME] (3)" at bounding box center [358, 239] width 102 height 28
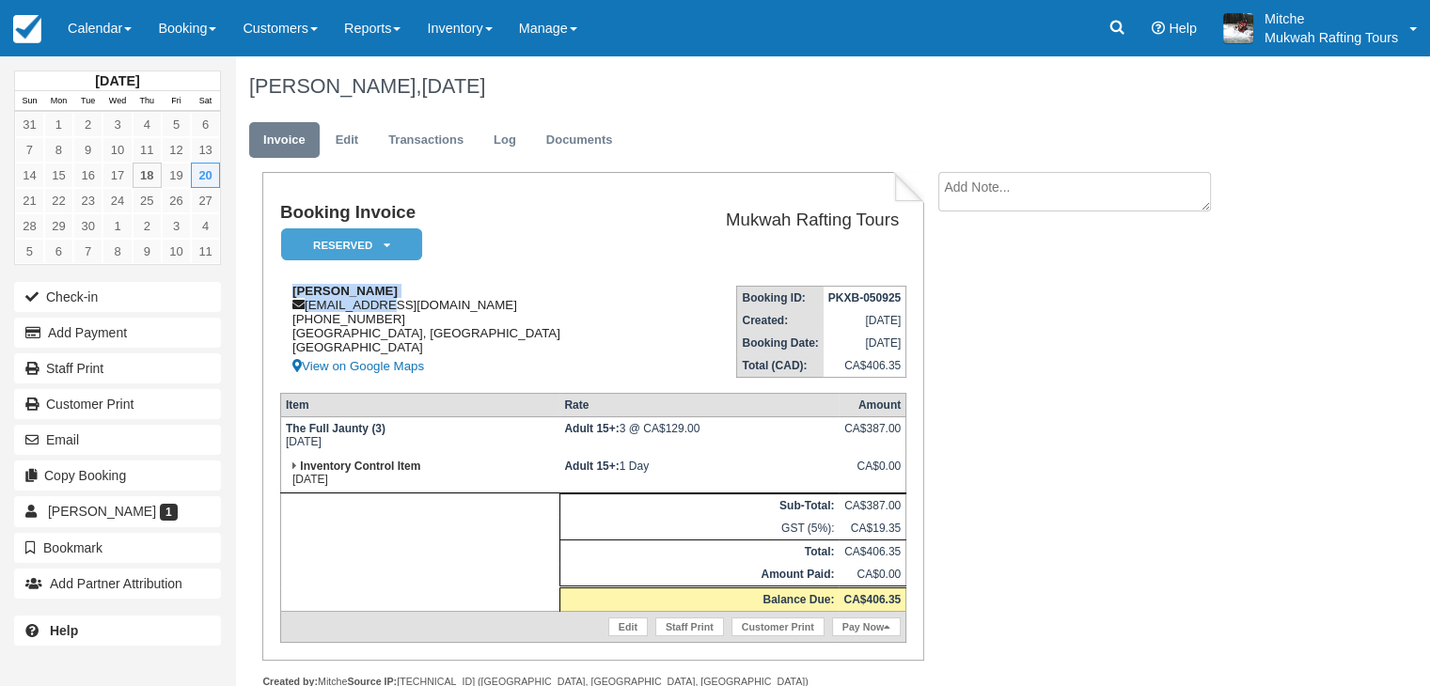
drag, startPoint x: 449, startPoint y: 300, endPoint x: 389, endPoint y: 306, distance: 60.5
click at [389, 306] on div "[PERSON_NAME] [EMAIL_ADDRESS][DOMAIN_NAME] [PHONE_NUMBER] [GEOGRAPHIC_DATA], [G…" at bounding box center [467, 331] width 374 height 94
click at [545, 321] on div "[PERSON_NAME] [EMAIL_ADDRESS][DOMAIN_NAME] [PHONE_NUMBER] [GEOGRAPHIC_DATA], [G…" at bounding box center [467, 331] width 374 height 94
click at [444, 302] on div "Alejandro Huerecad ahuerecad@gmail.com 1 (825) 977-8769 Edmonton, Alberta Canad…" at bounding box center [467, 331] width 374 height 94
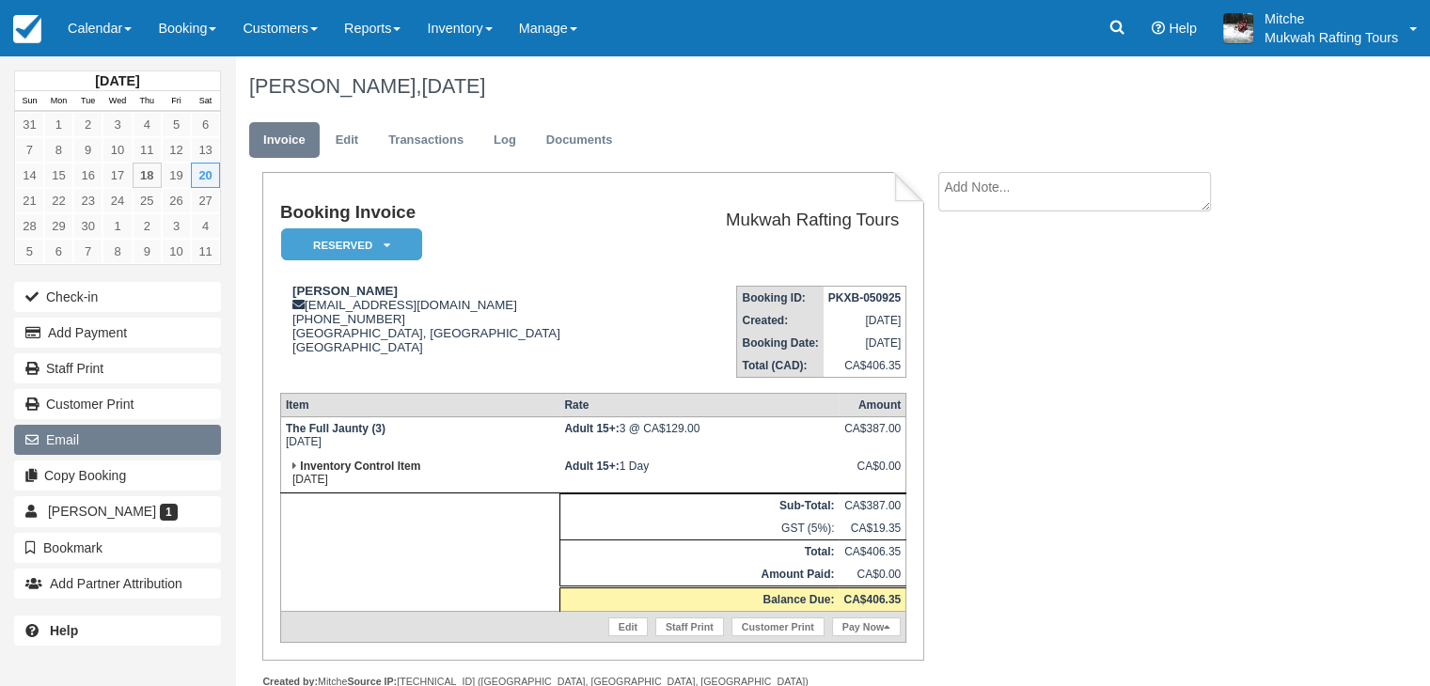
click at [116, 429] on button "Email" at bounding box center [117, 440] width 207 height 30
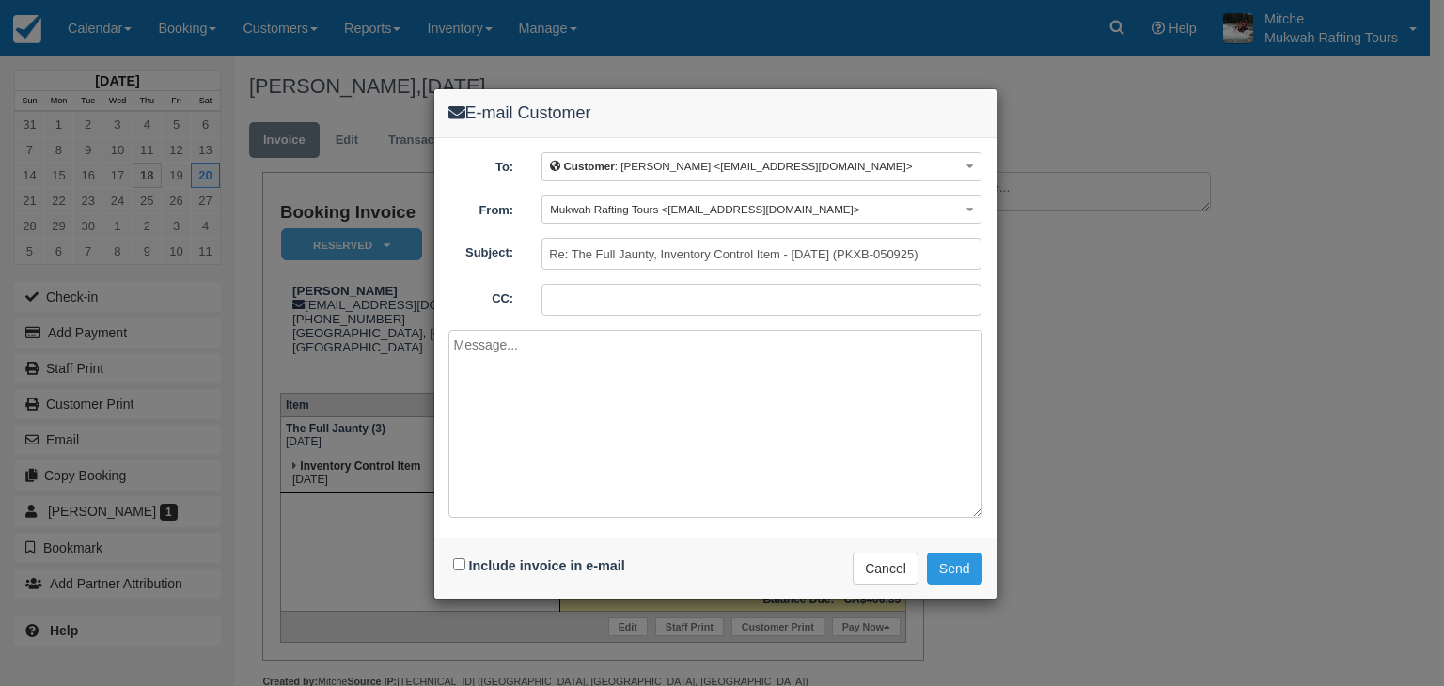
click at [593, 392] on textarea at bounding box center [715, 424] width 534 height 188
click at [851, 371] on textarea "Hi Alejandro, It looks like we will have enough water for rafting this Saturday!" at bounding box center [715, 424] width 534 height 188
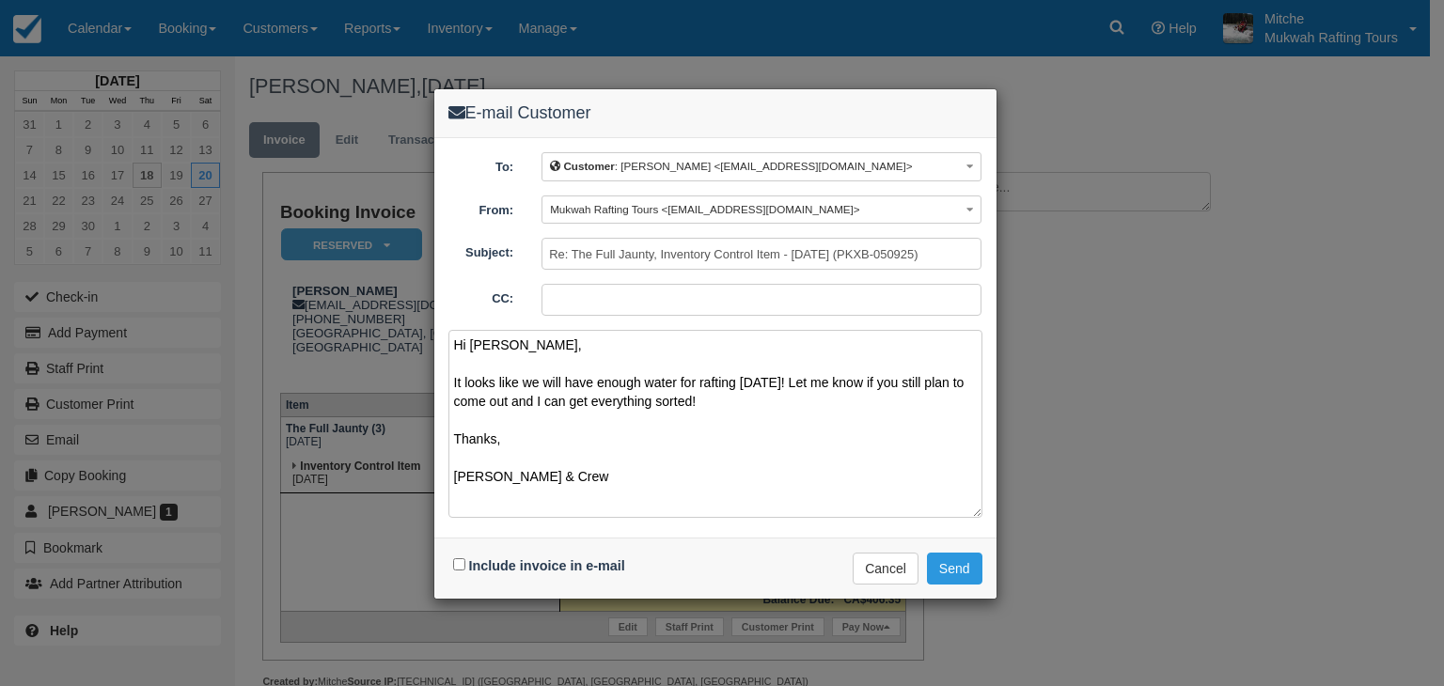
type textarea "Hi Alejandro, It looks like we will have enough water for rafting this Saturday…"
click at [461, 565] on input "Include invoice in e-mail" at bounding box center [459, 564] width 12 height 12
checkbox input "true"
click at [955, 565] on button "Send" at bounding box center [954, 569] width 55 height 32
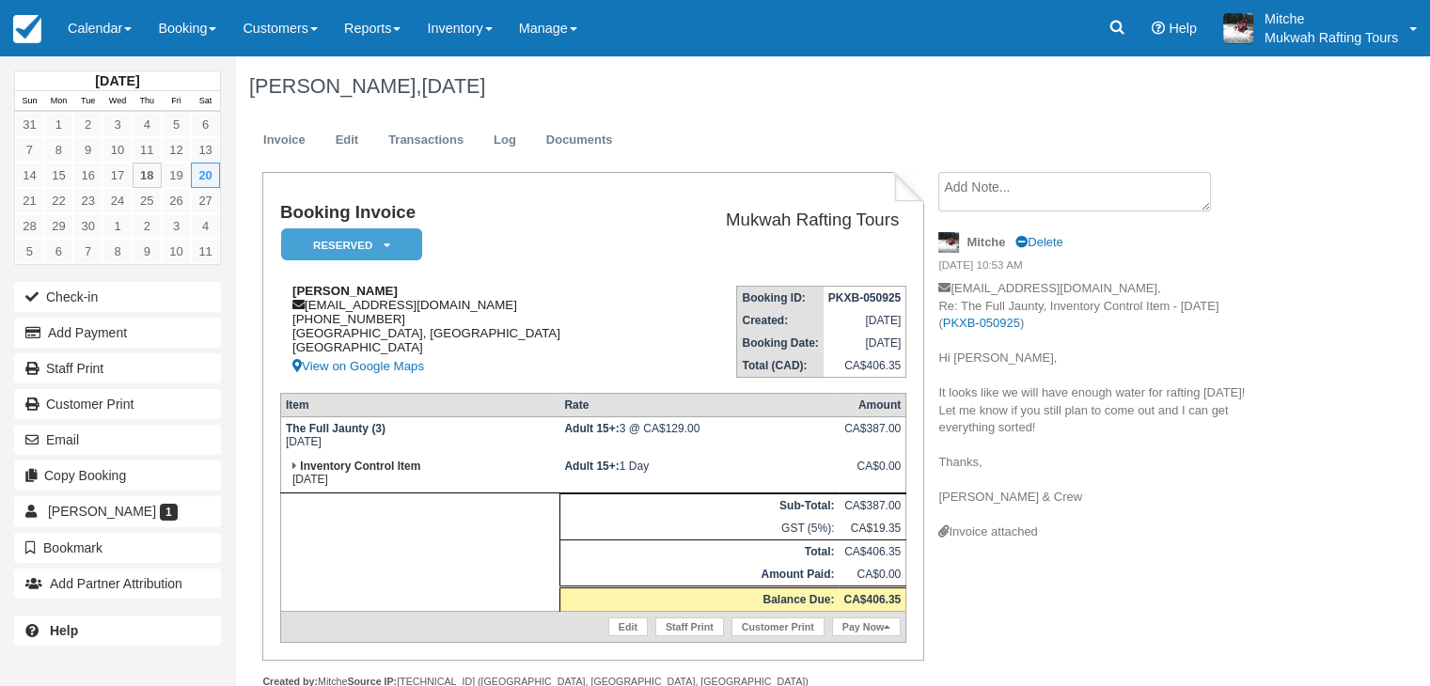
click at [531, 289] on div "[PERSON_NAME] [EMAIL_ADDRESS][DOMAIN_NAME] [PHONE_NUMBER] [GEOGRAPHIC_DATA], [G…" at bounding box center [467, 331] width 374 height 94
click at [129, 32] on link "Calendar" at bounding box center [100, 28] width 90 height 56
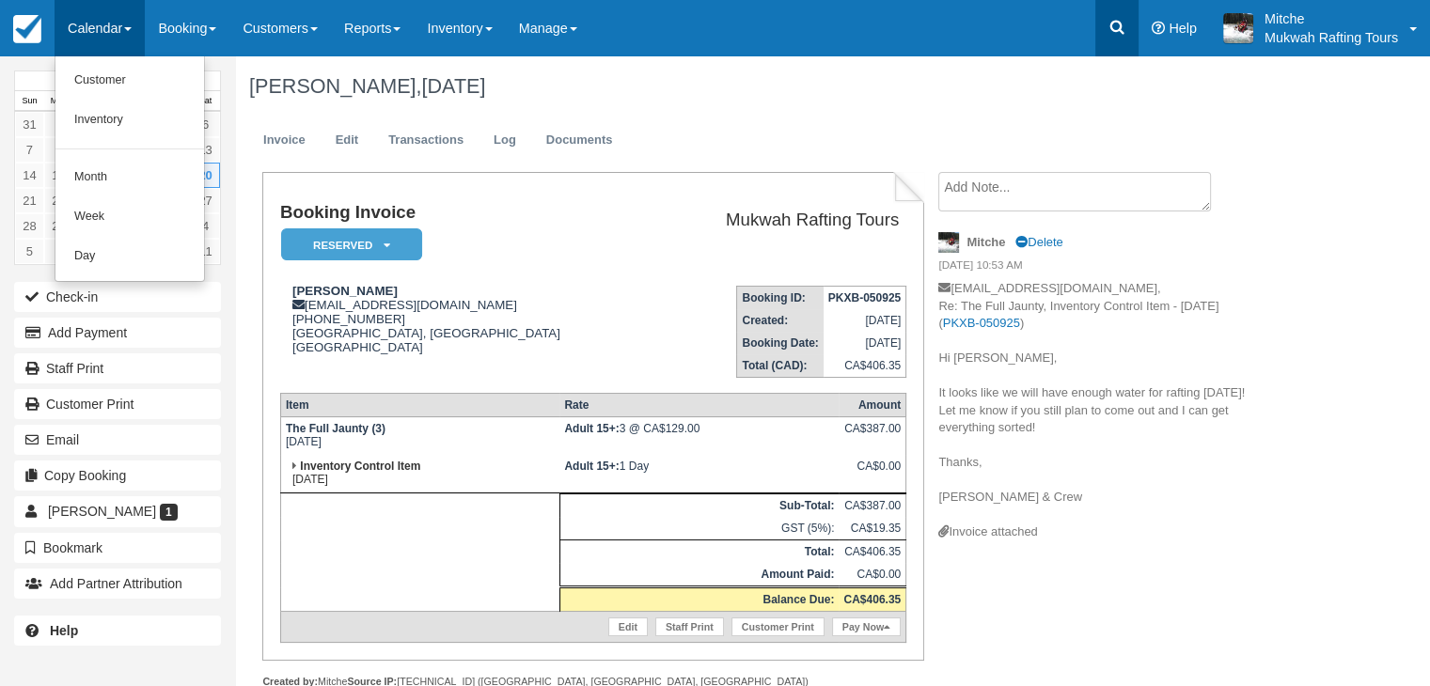
click at [1109, 30] on icon at bounding box center [1116, 27] width 19 height 19
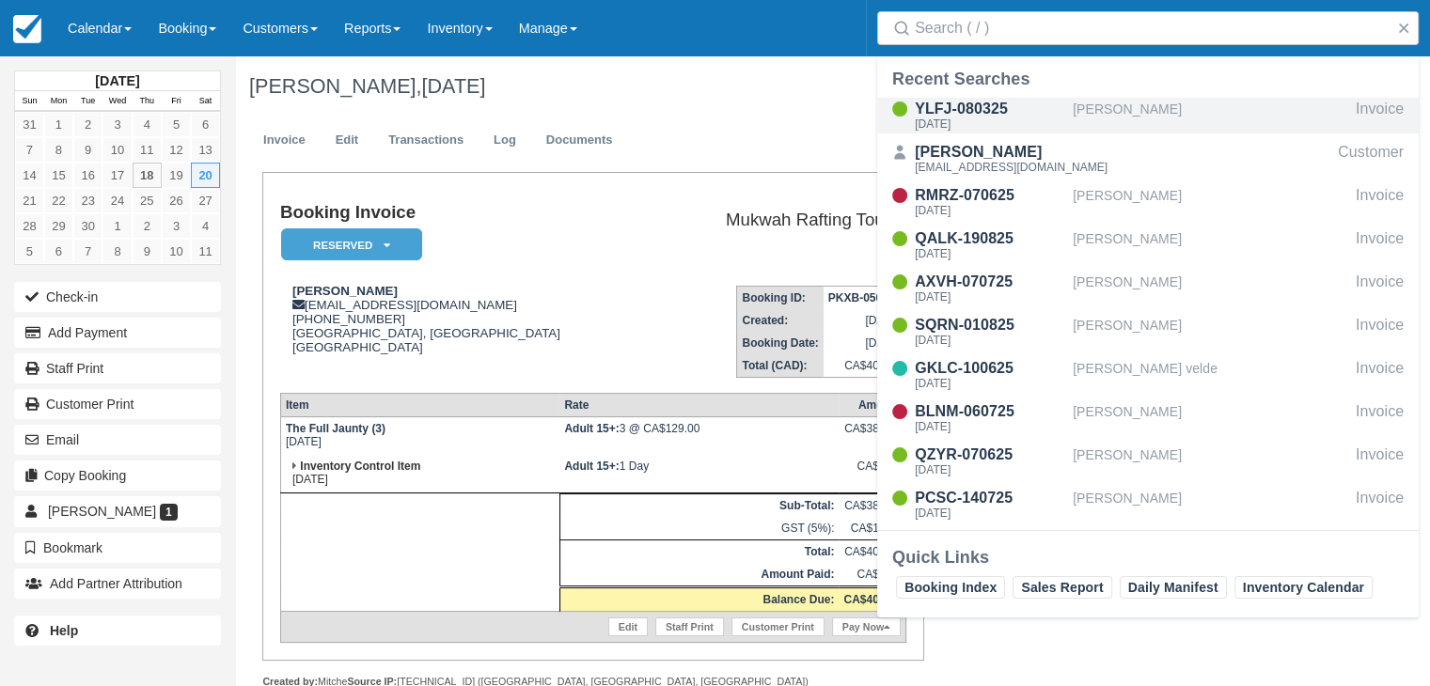
click at [999, 114] on div "YLFJ-080325" at bounding box center [990, 109] width 150 height 23
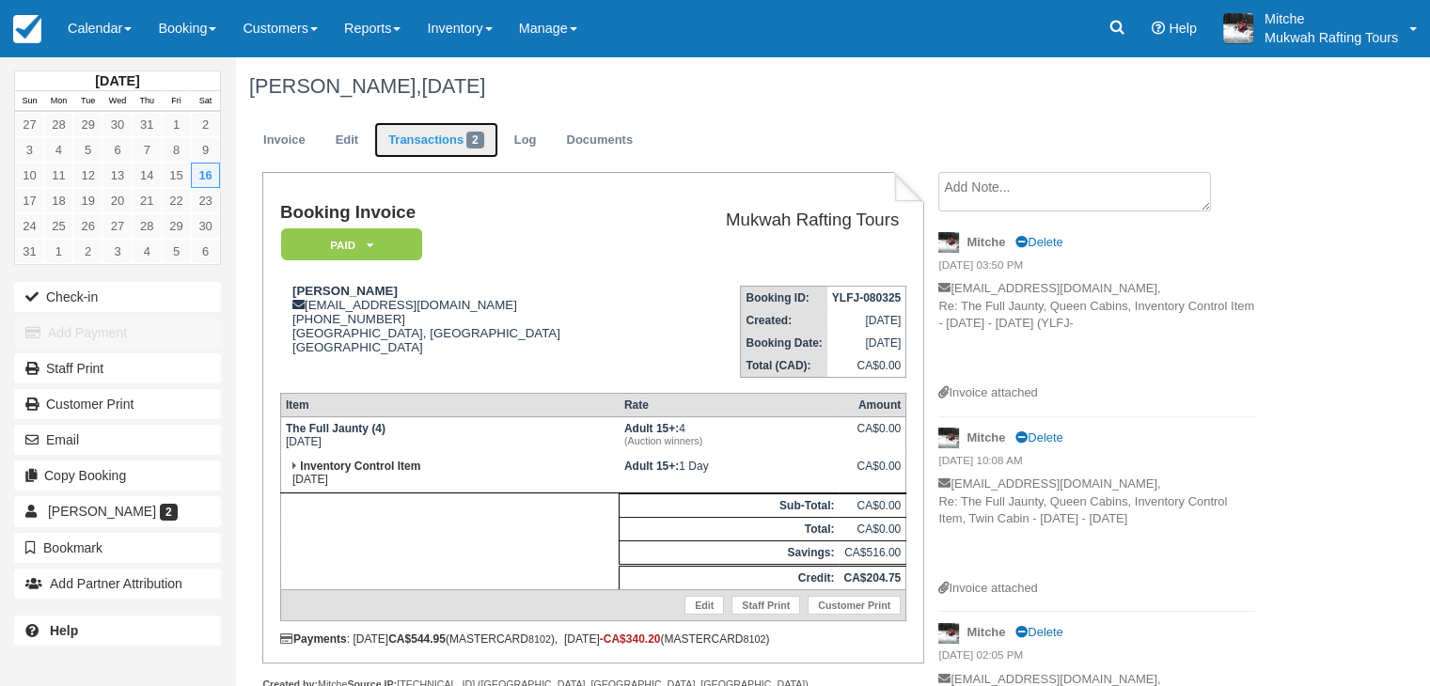
click at [433, 145] on link "Transactions 2" at bounding box center [436, 140] width 124 height 37
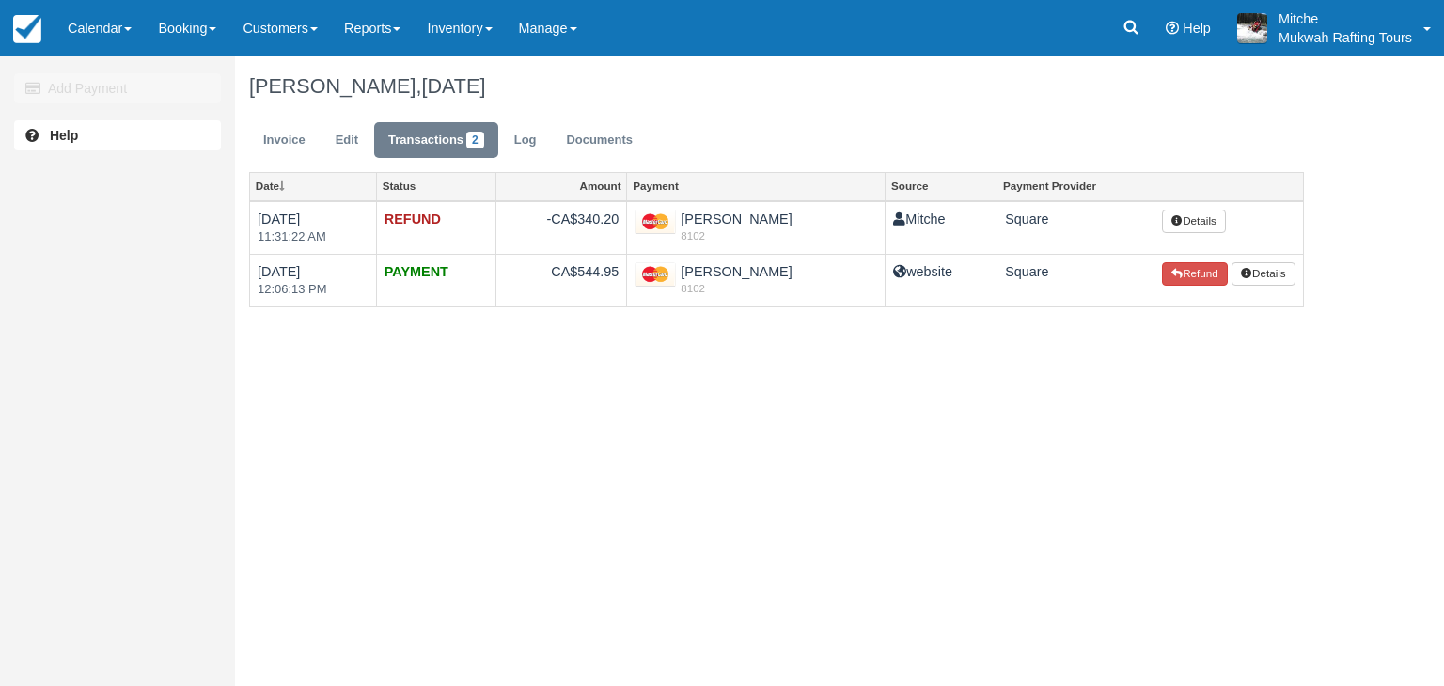
click at [841, 391] on div "Add Payment Help [PERSON_NAME], [DATE] Invoice Edit Transactions 2 Log Document…" at bounding box center [722, 371] width 1444 height 630
click at [714, 144] on ul "Invoice Edit Transactions 2 Log Documents" at bounding box center [776, 145] width 1055 height 56
click at [814, 112] on div "[PERSON_NAME], [DATE]" at bounding box center [776, 86] width 1083 height 60
